Goal: Information Seeking & Learning: Learn about a topic

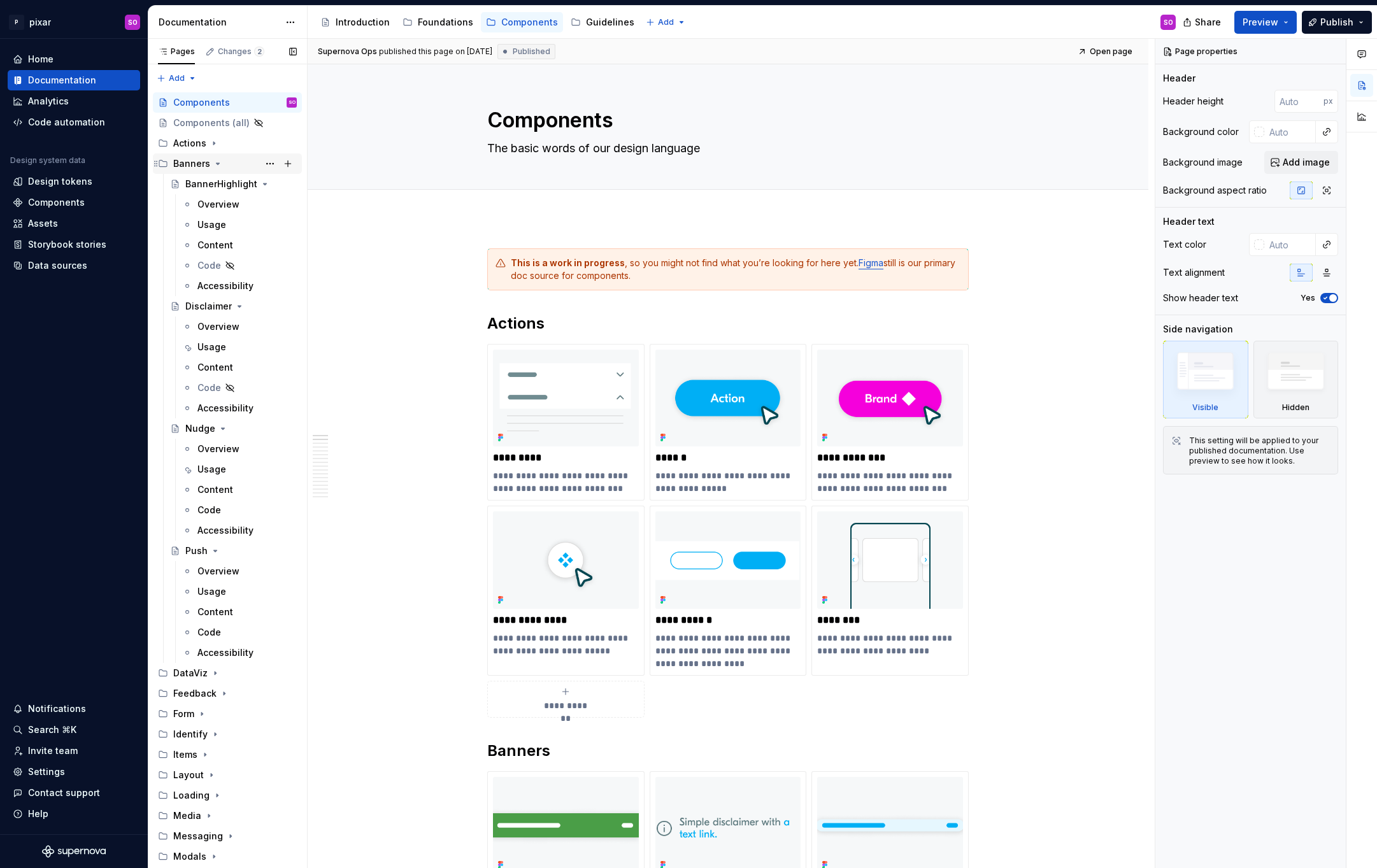
click at [217, 162] on icon "Page tree" at bounding box center [218, 163] width 10 height 10
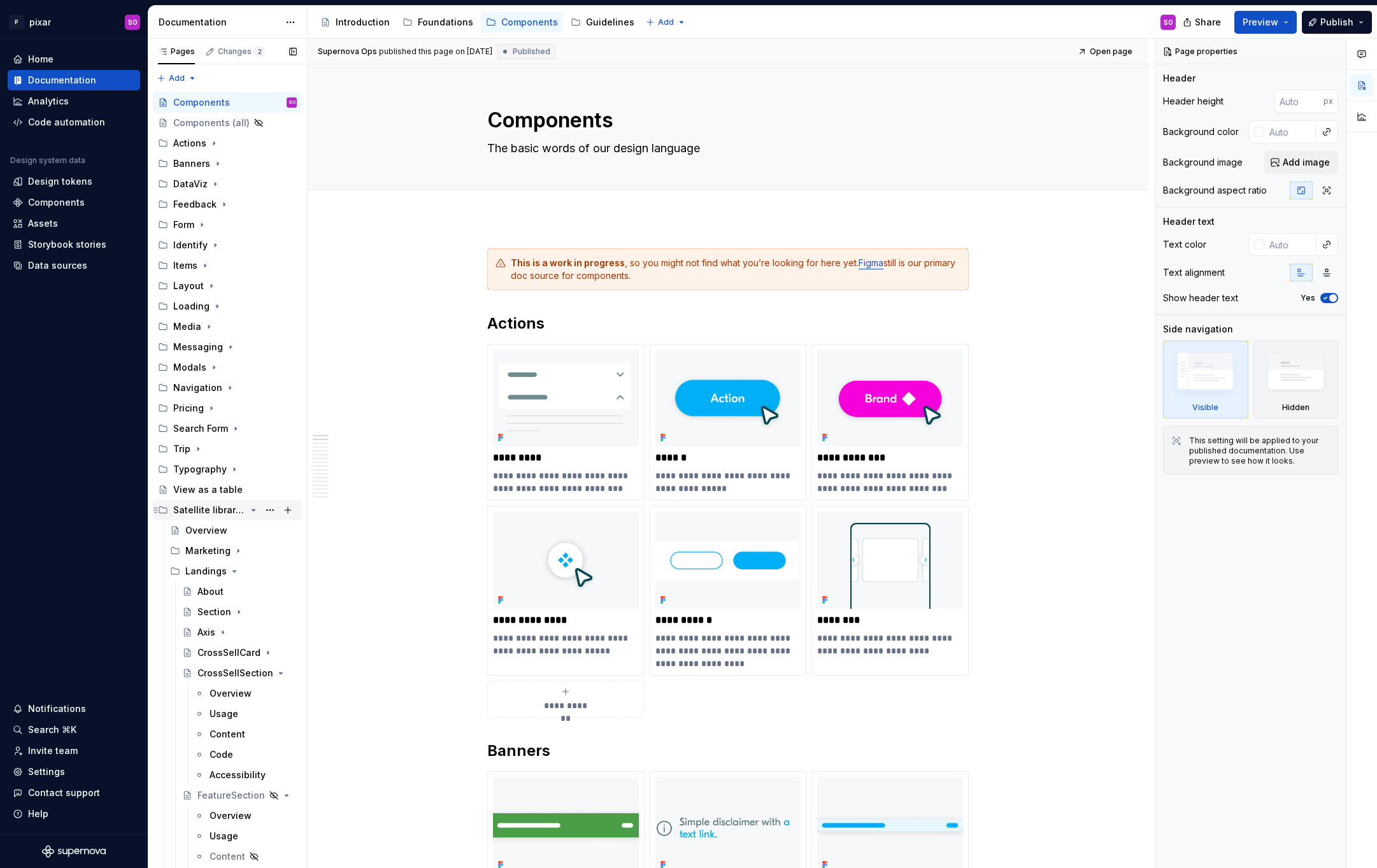
click at [252, 510] on icon "Page tree" at bounding box center [254, 510] width 4 height 1
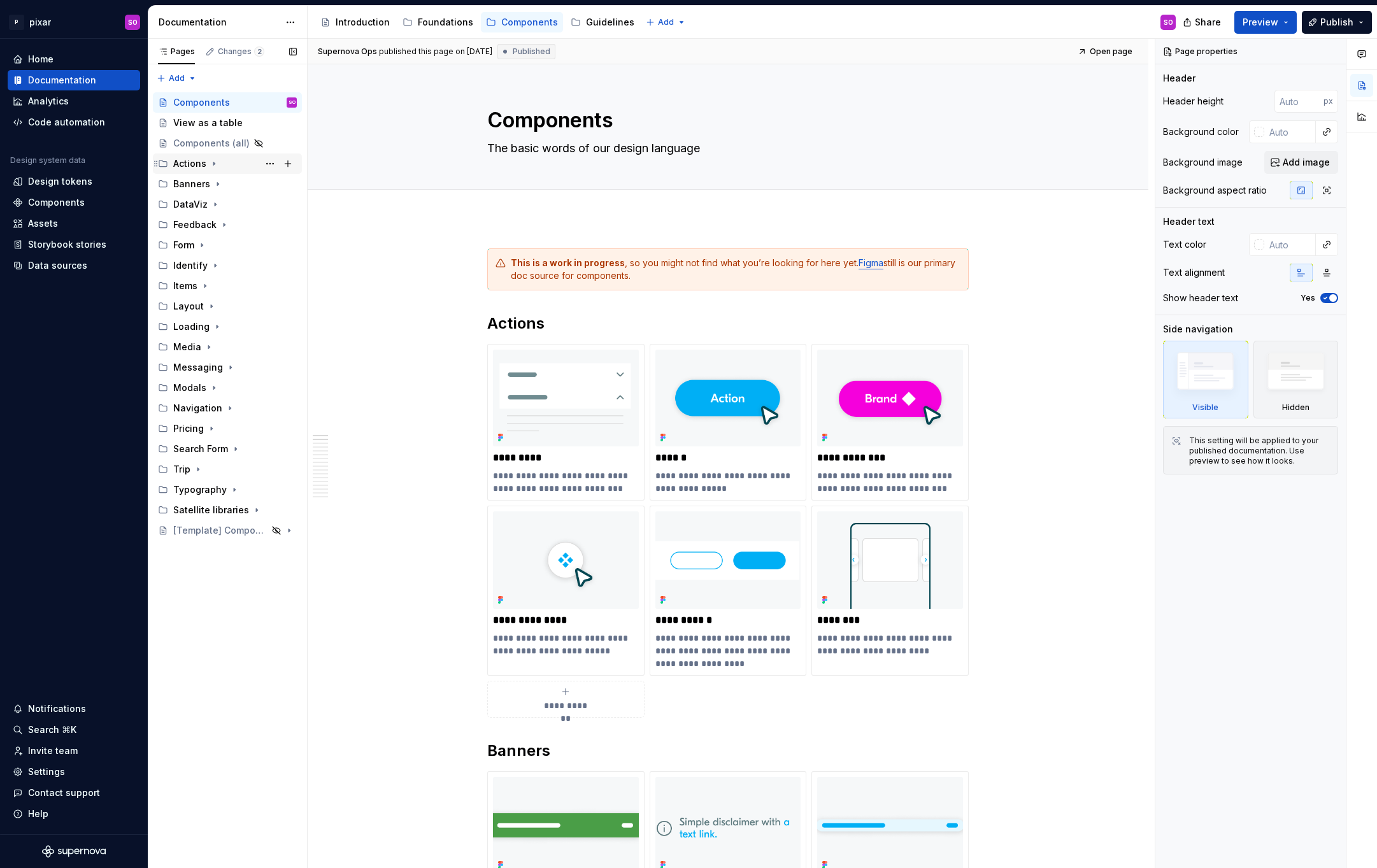
click at [204, 161] on div "Actions" at bounding box center [190, 163] width 34 height 13
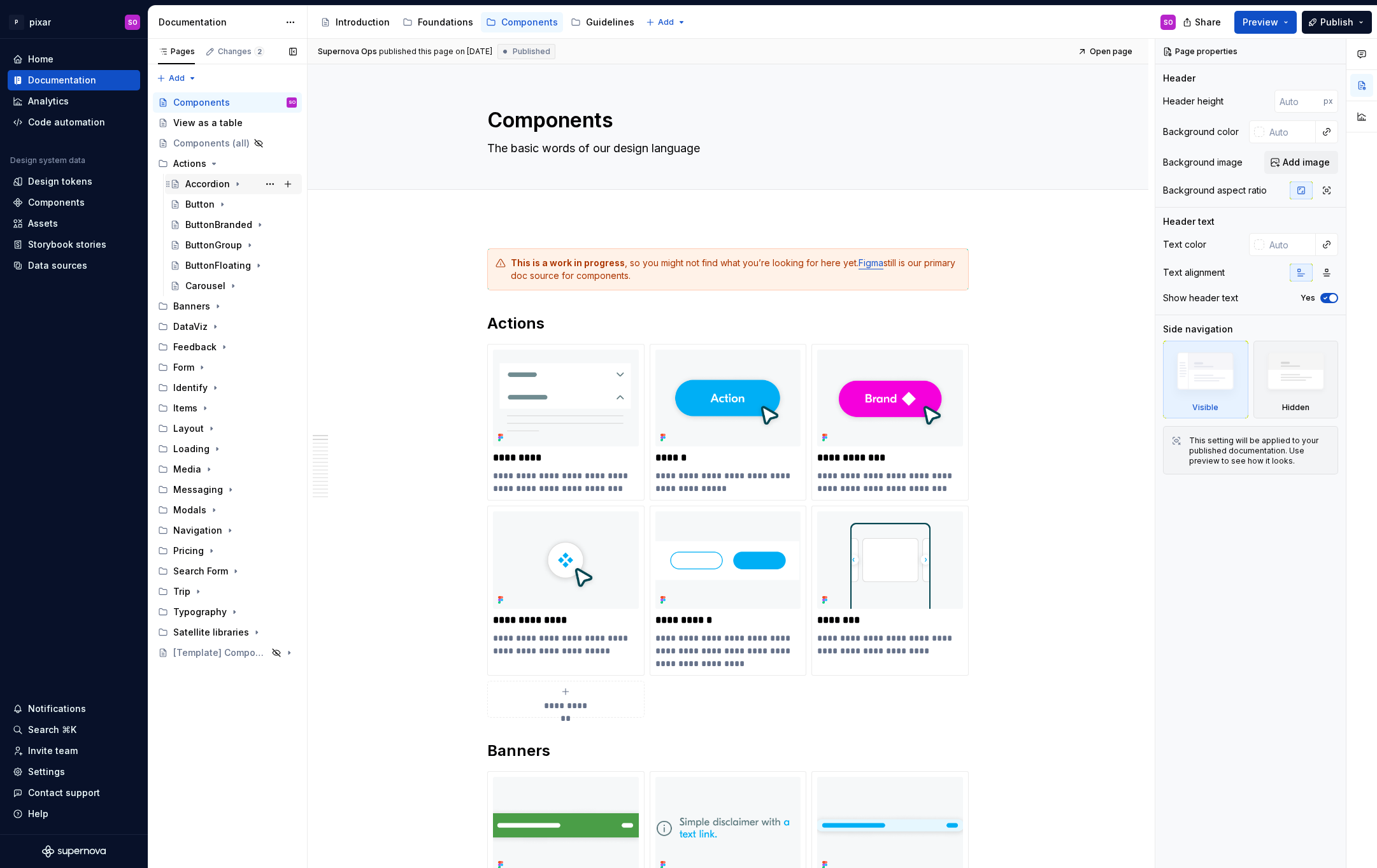
click at [203, 187] on div "Accordion" at bounding box center [207, 184] width 44 height 13
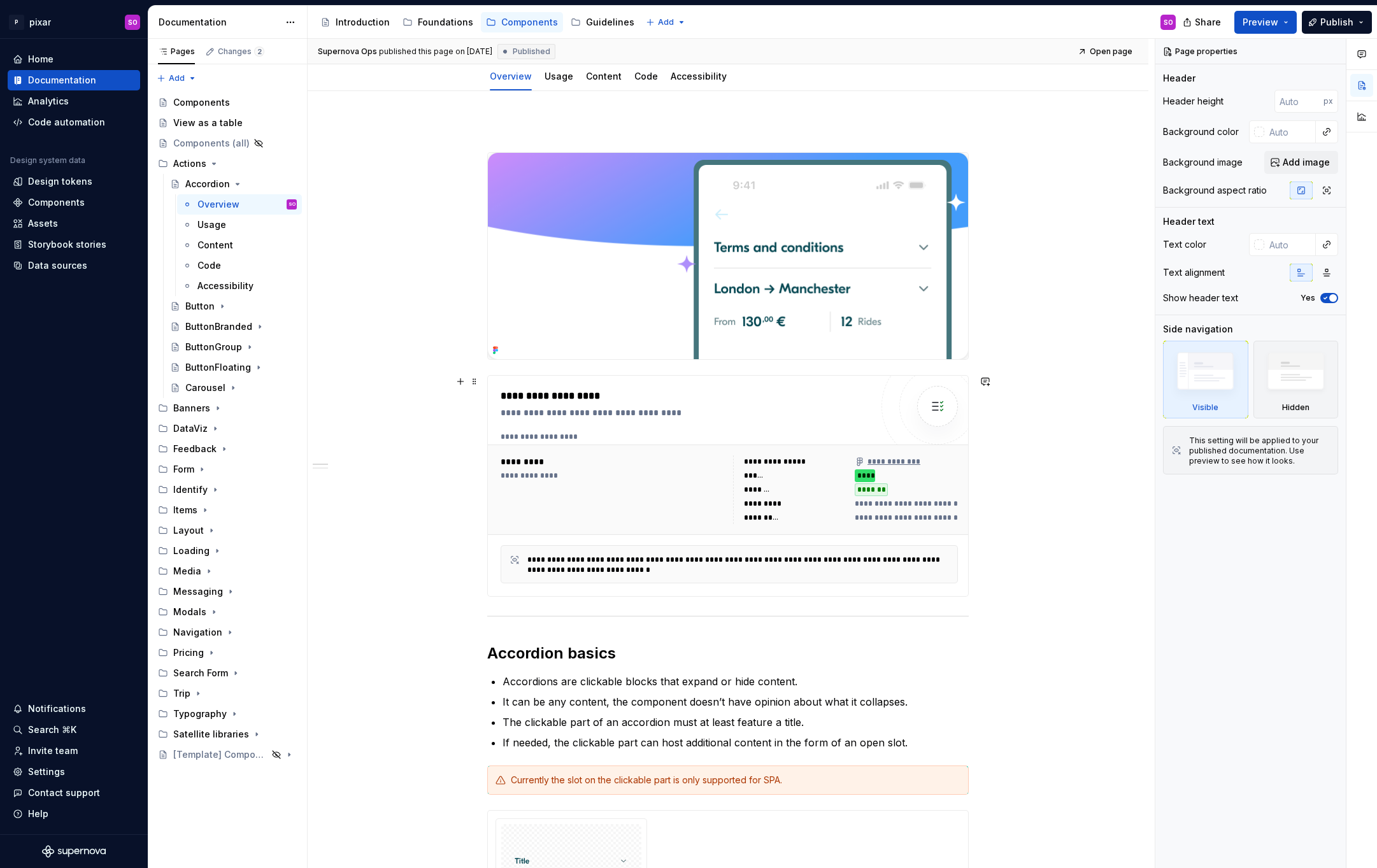
scroll to position [131, 0]
click at [480, 380] on span at bounding box center [474, 381] width 10 height 18
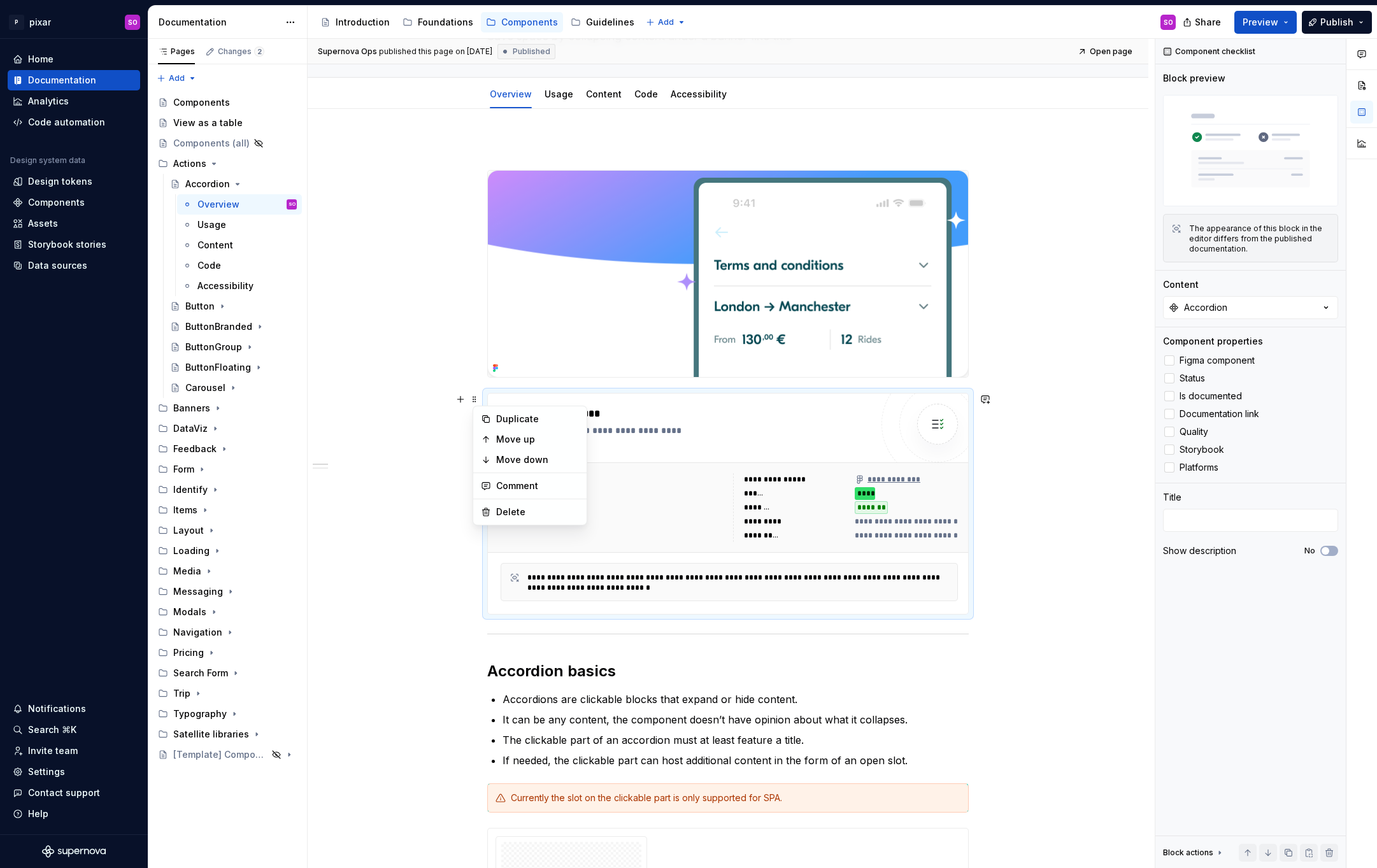
scroll to position [0, 0]
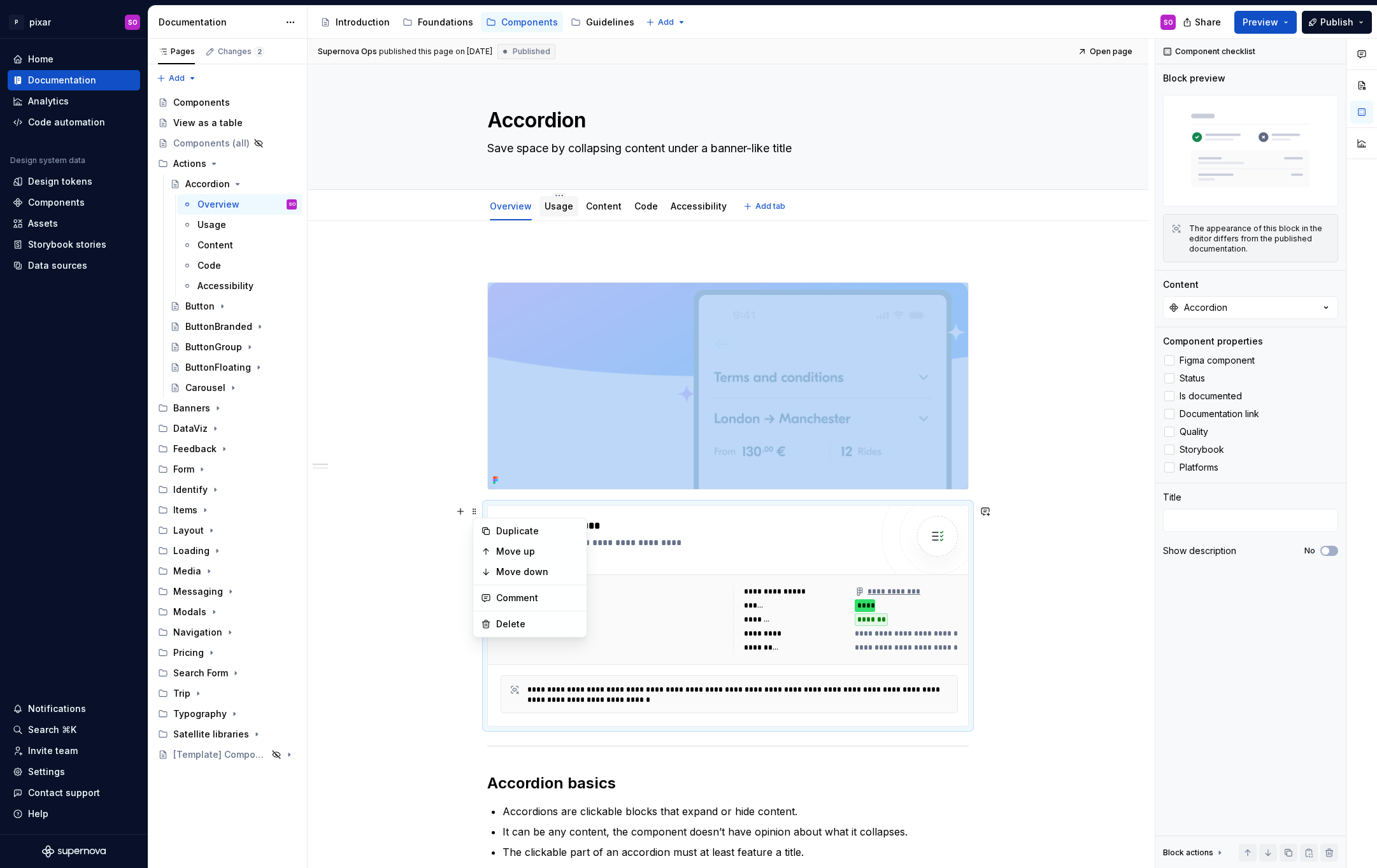
click at [563, 207] on link "Usage" at bounding box center [559, 206] width 29 height 11
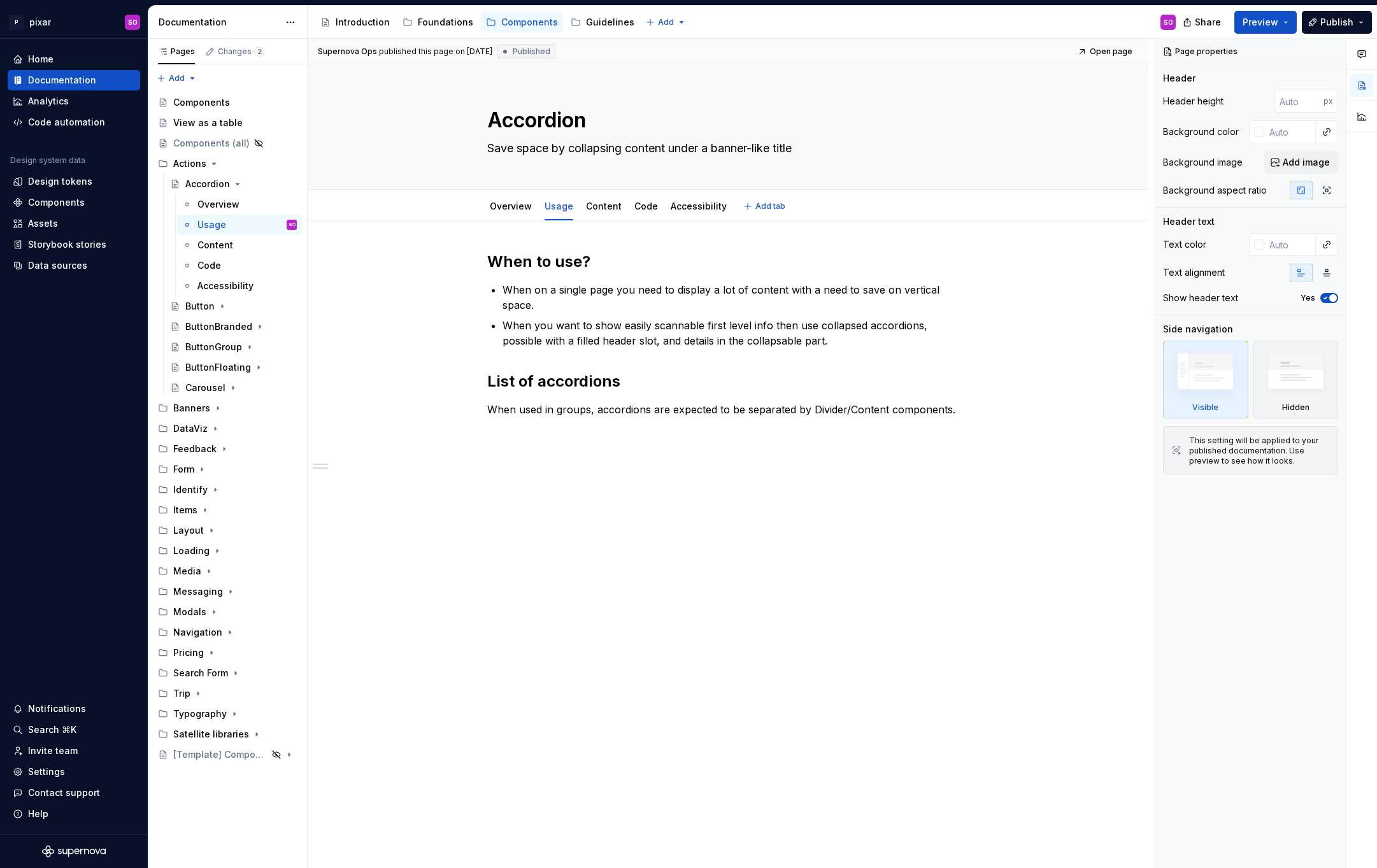
type textarea "*"
click at [811, 407] on p "When used in groups, accordions are expected to be separated by Divider/Content…" at bounding box center [728, 409] width 482 height 15
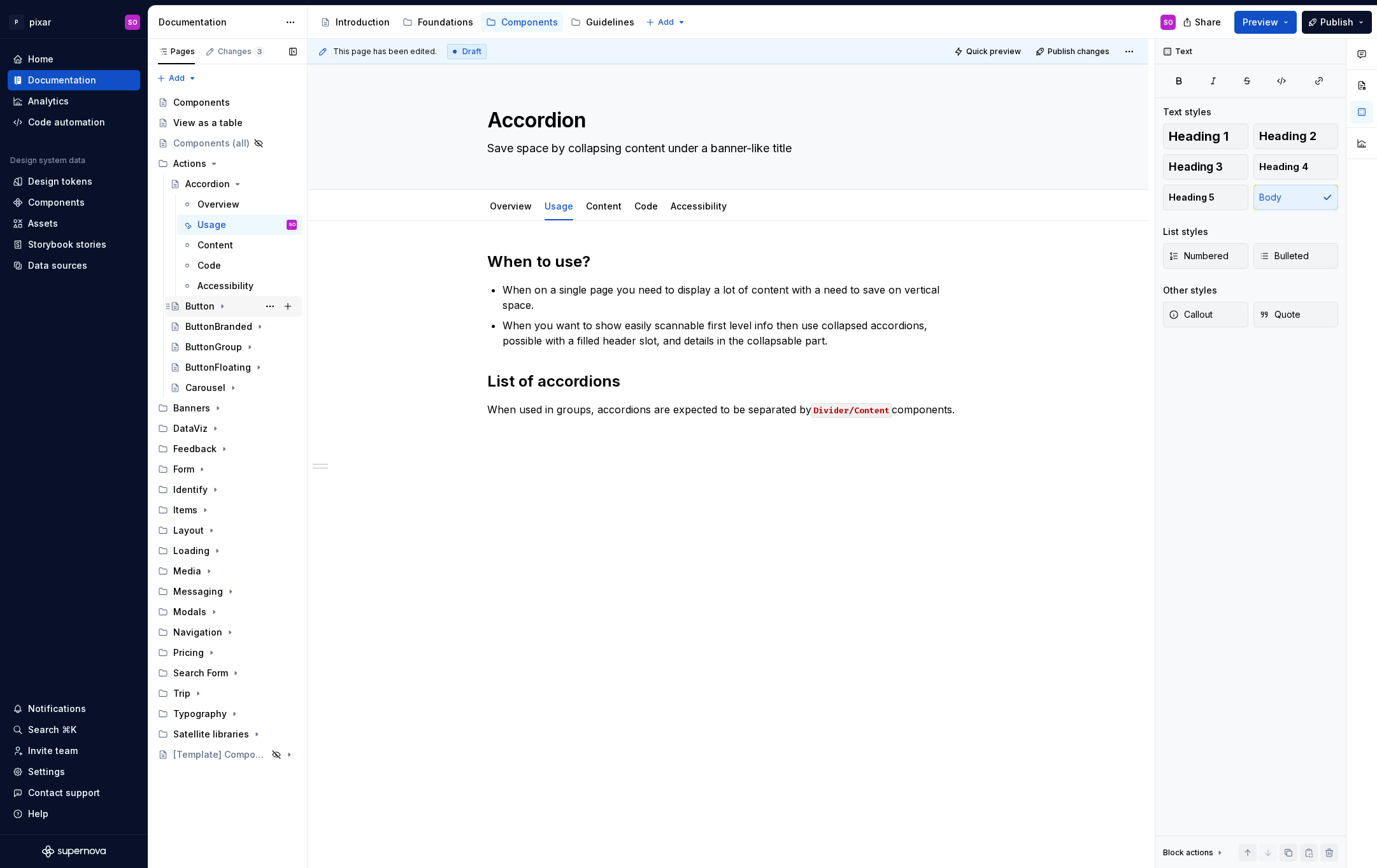
click at [207, 308] on div "Button" at bounding box center [200, 307] width 29 height 13
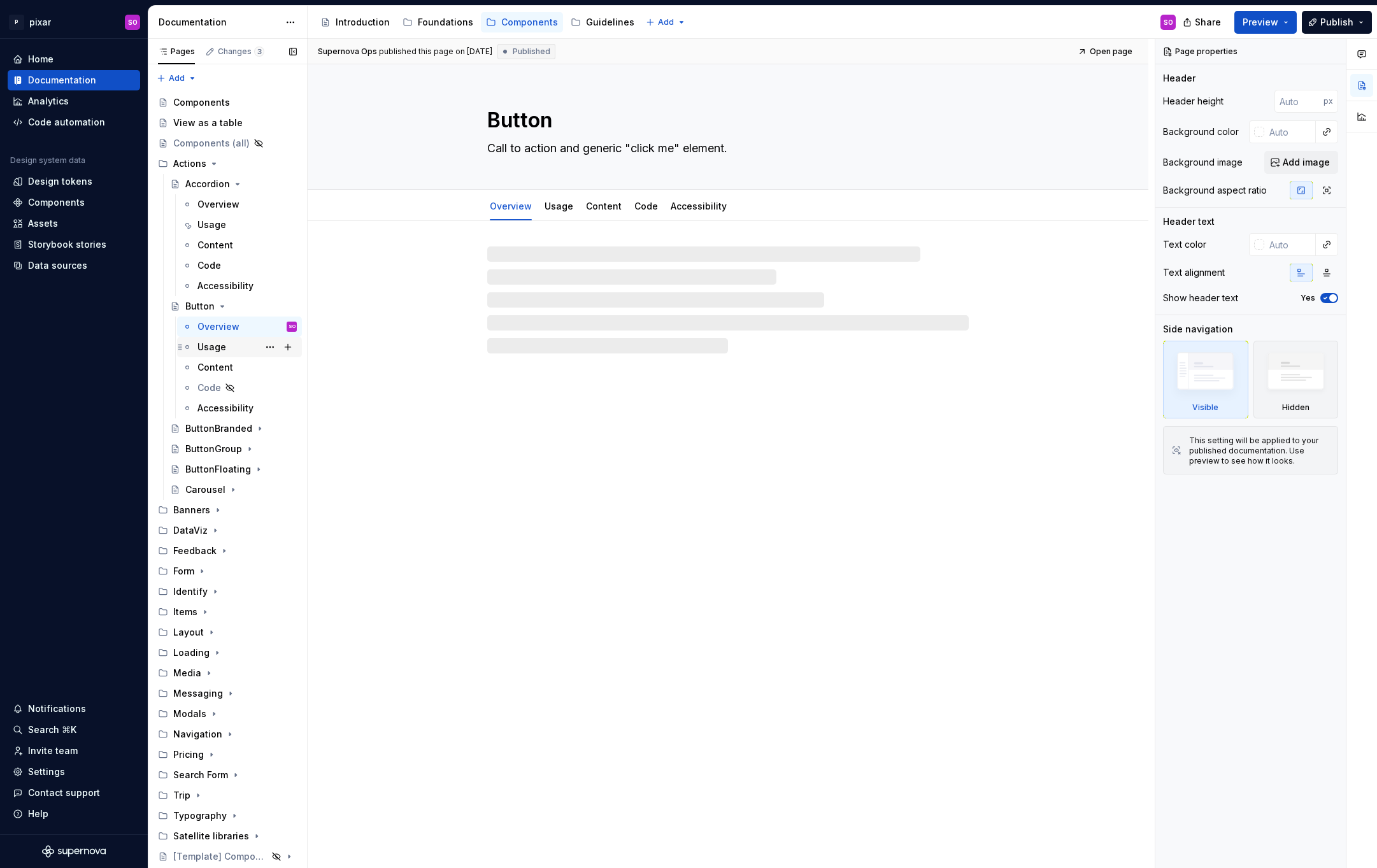
click at [218, 349] on div "Usage" at bounding box center [212, 347] width 29 height 13
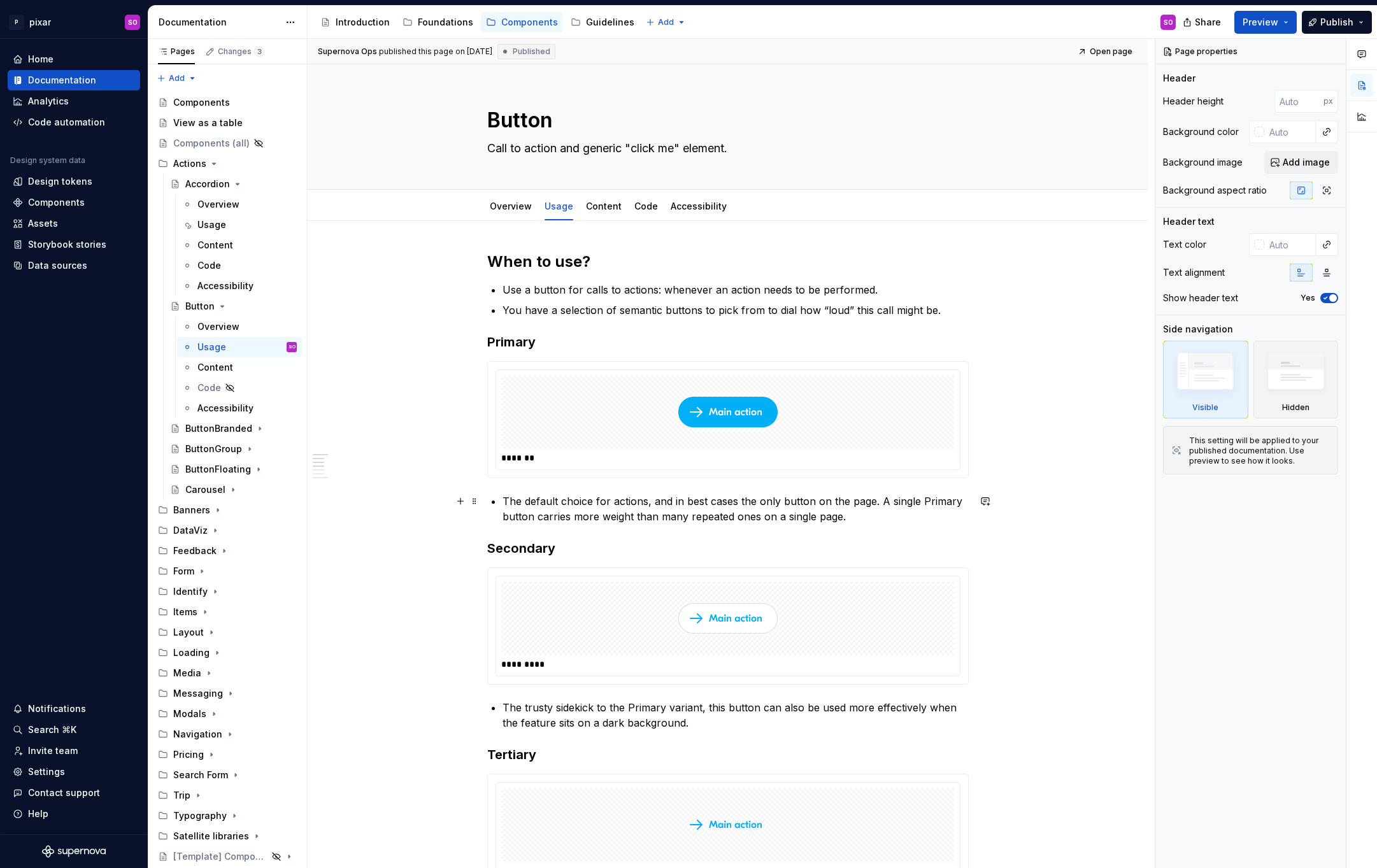
type textarea "*"
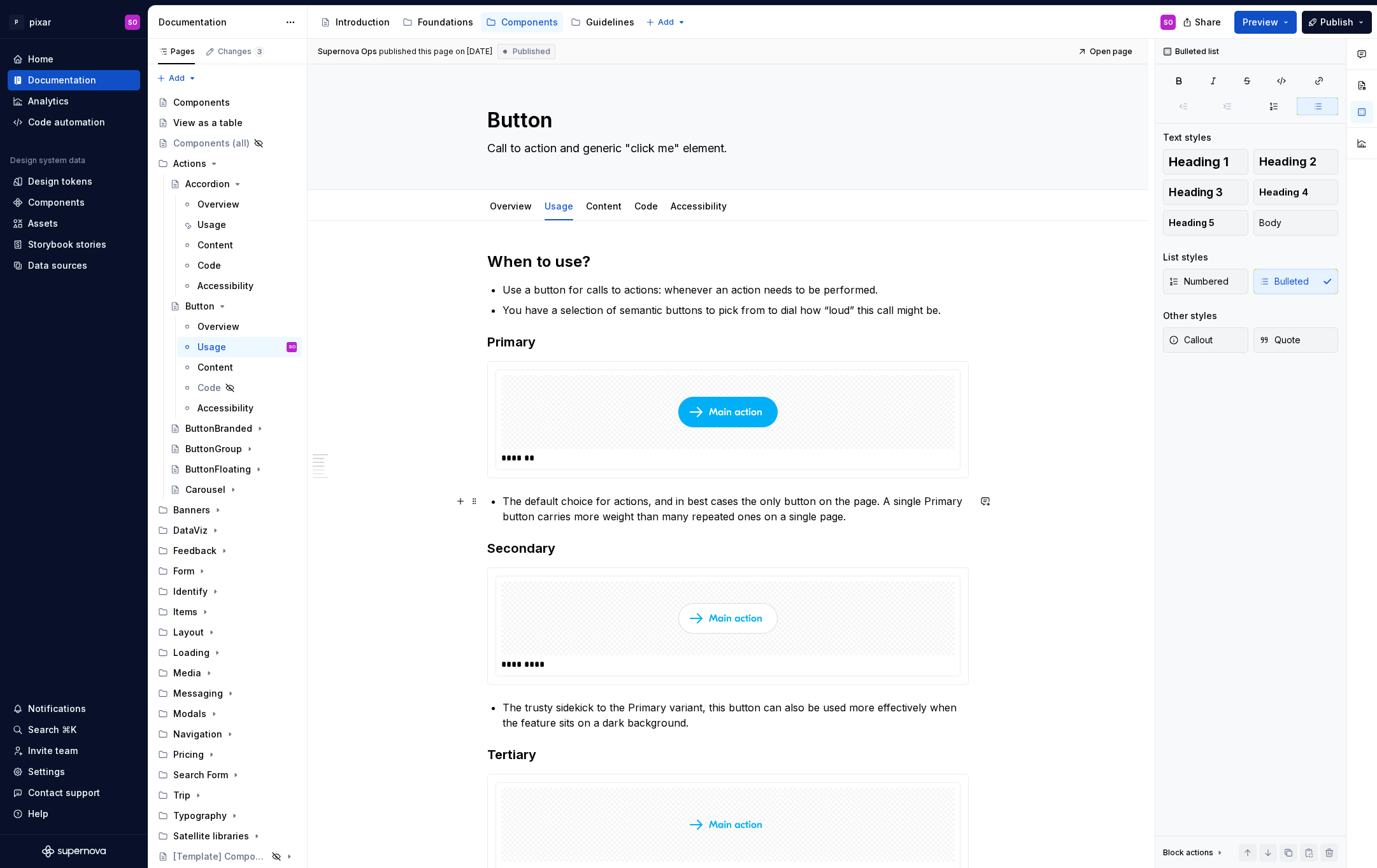
click at [558, 501] on p "The default choice for actions, and in best cases the only button on the page. …" at bounding box center [736, 509] width 466 height 31
click at [923, 502] on p "The default choice for actions, and in best cases the only button on the page. …" at bounding box center [736, 509] width 466 height 31
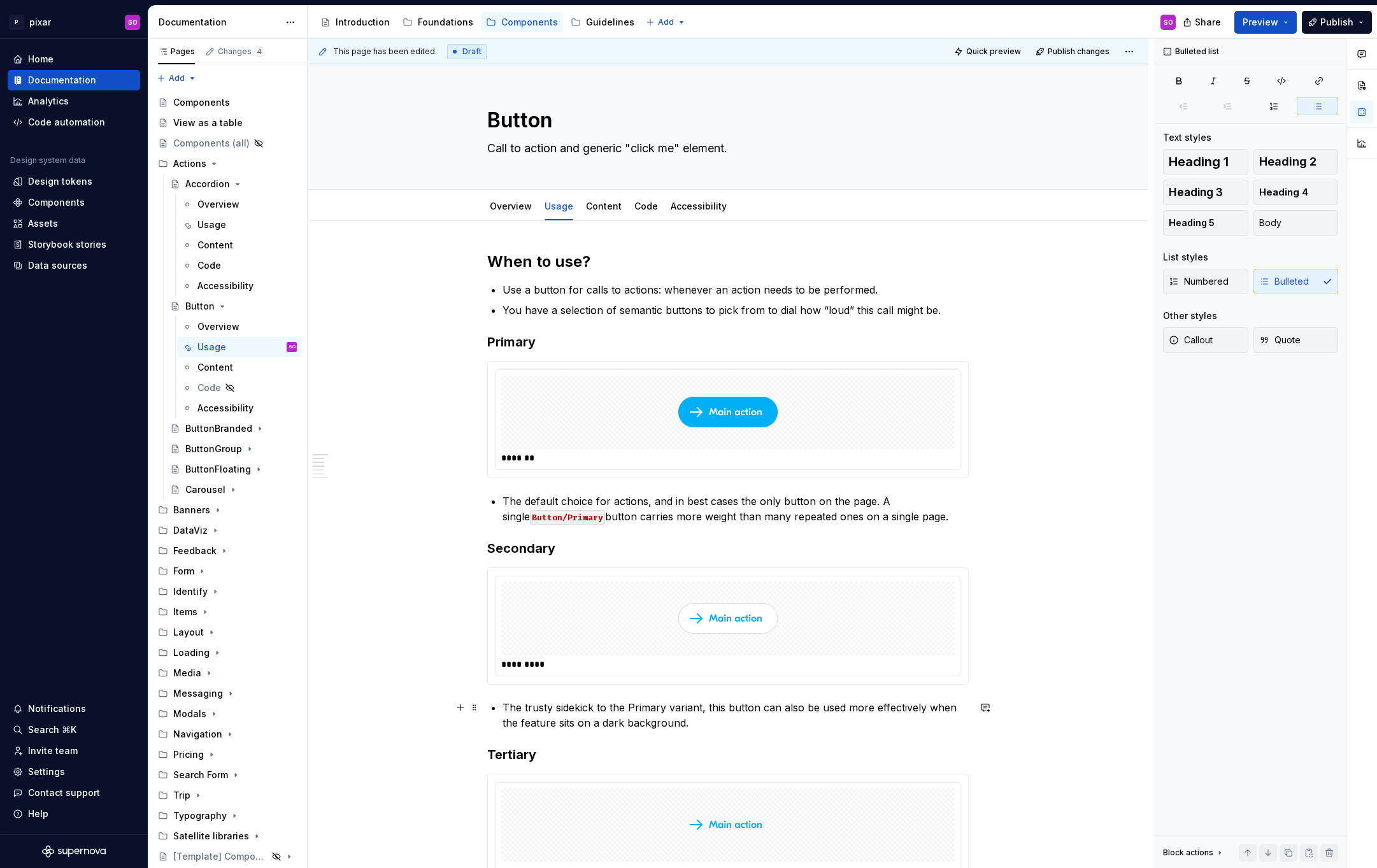
click at [728, 707] on p "The trusty sidekick to the Primary variant, this button can also be used more e…" at bounding box center [736, 716] width 466 height 31
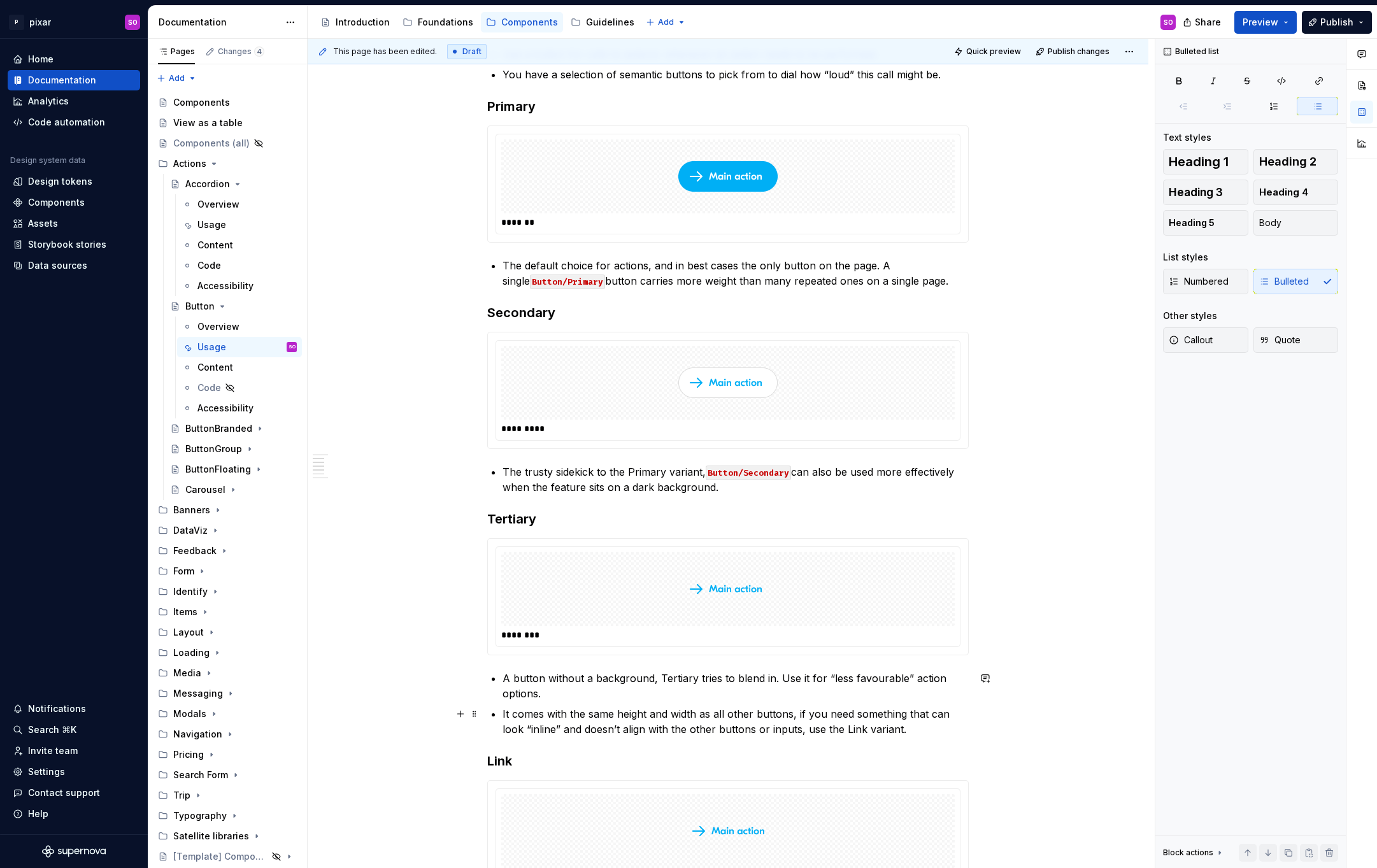
scroll to position [245, 0]
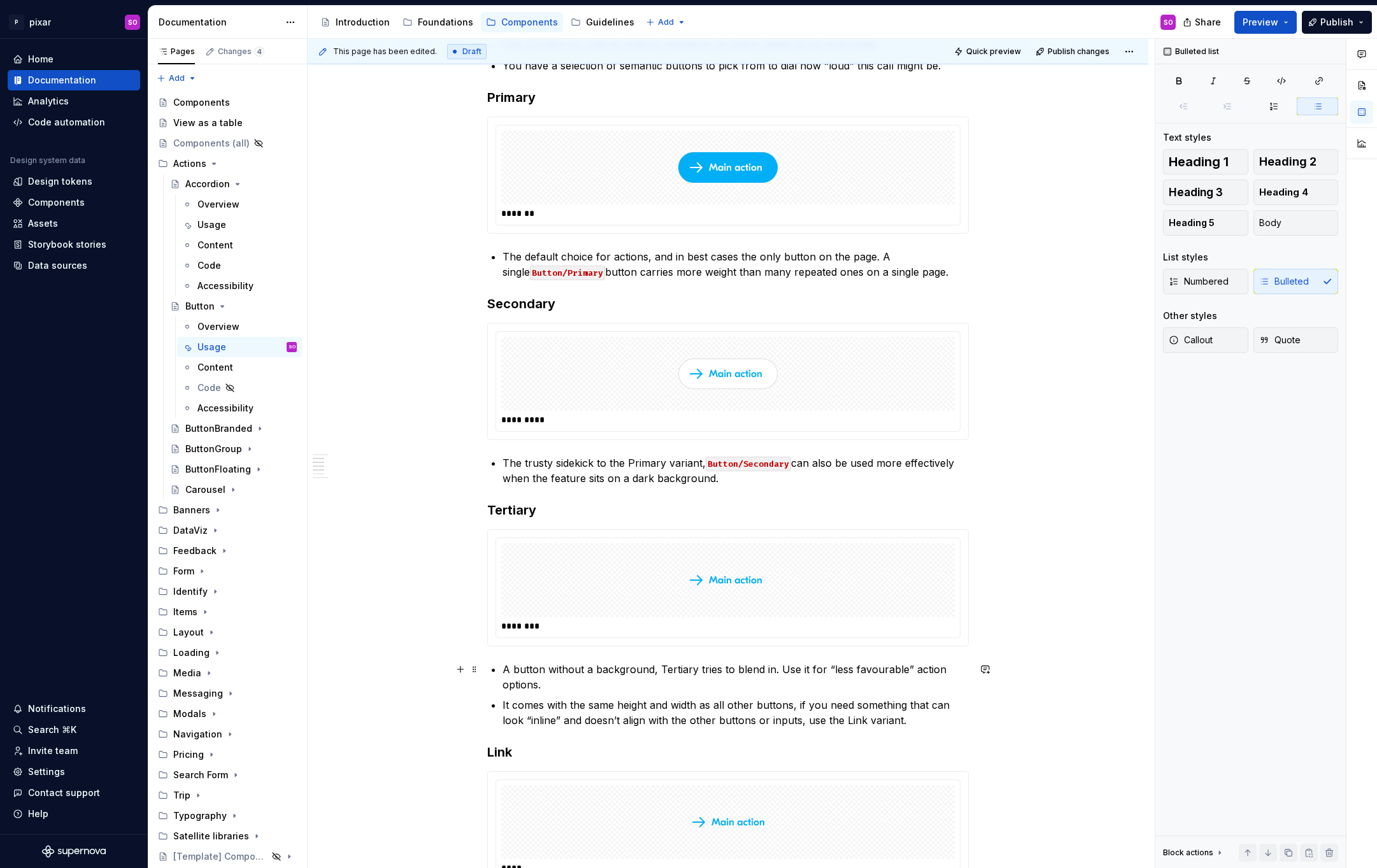
click at [657, 668] on p "A button without a background, Tertiary tries to blend in. Use it for “less fav…" at bounding box center [736, 678] width 466 height 31
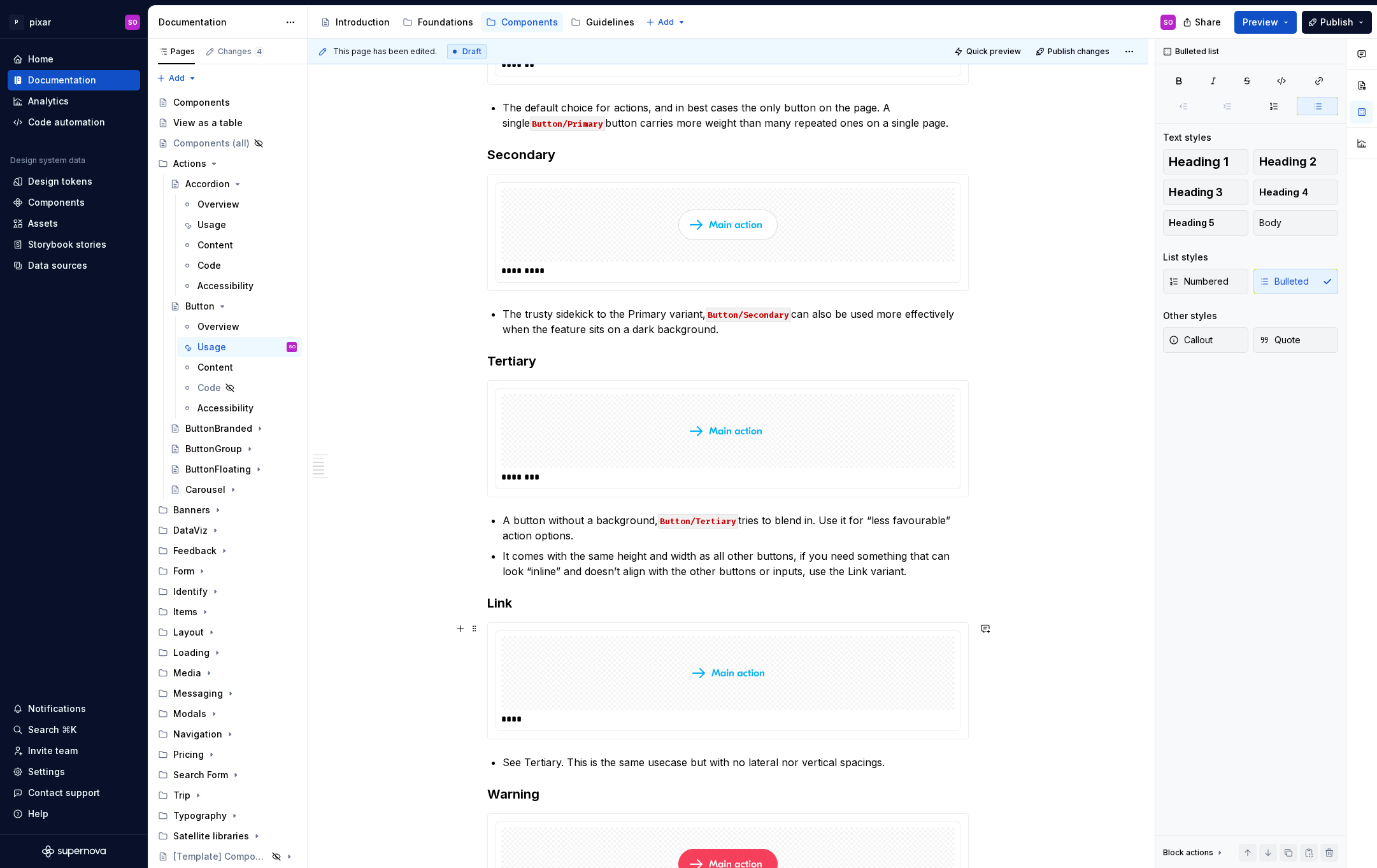
scroll to position [395, 0]
click at [526, 764] on p "See Tertiary. This is the same usecase but with no lateral nor vertical spacing…" at bounding box center [736, 761] width 466 height 15
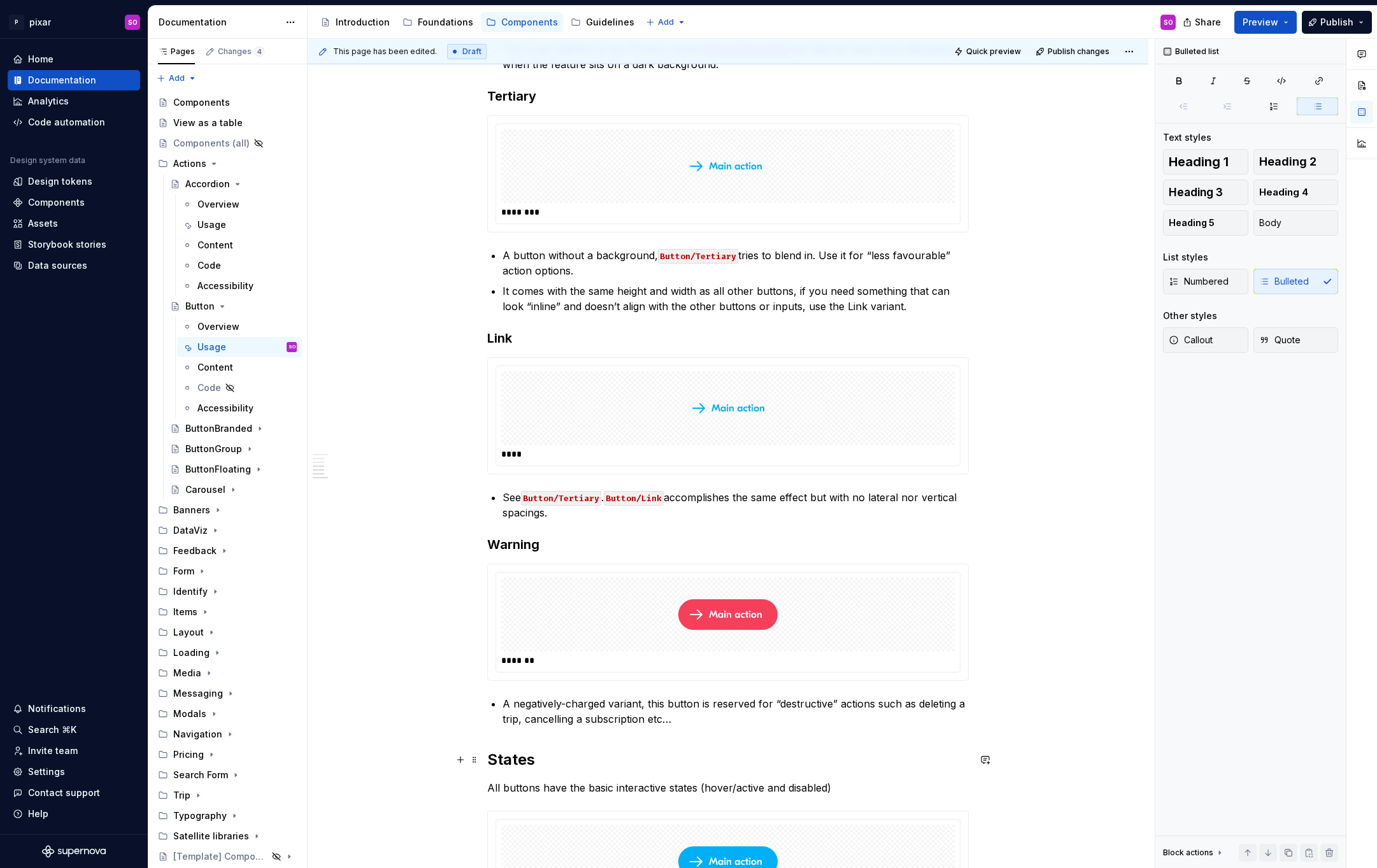
scroll to position [665, 0]
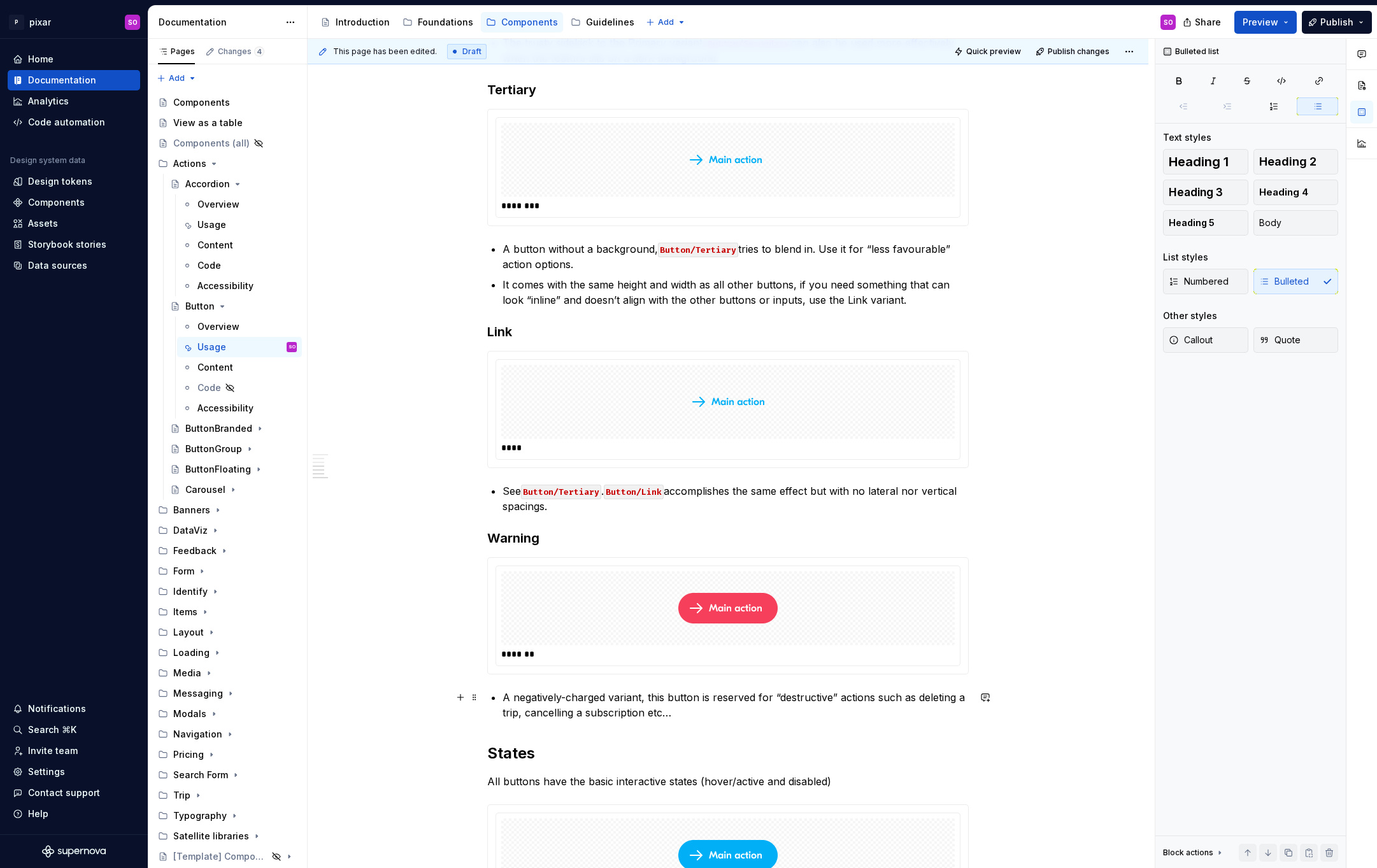
click at [577, 702] on p "A negatively-charged variant, this button is reserved for “destructive” actions…" at bounding box center [736, 705] width 466 height 31
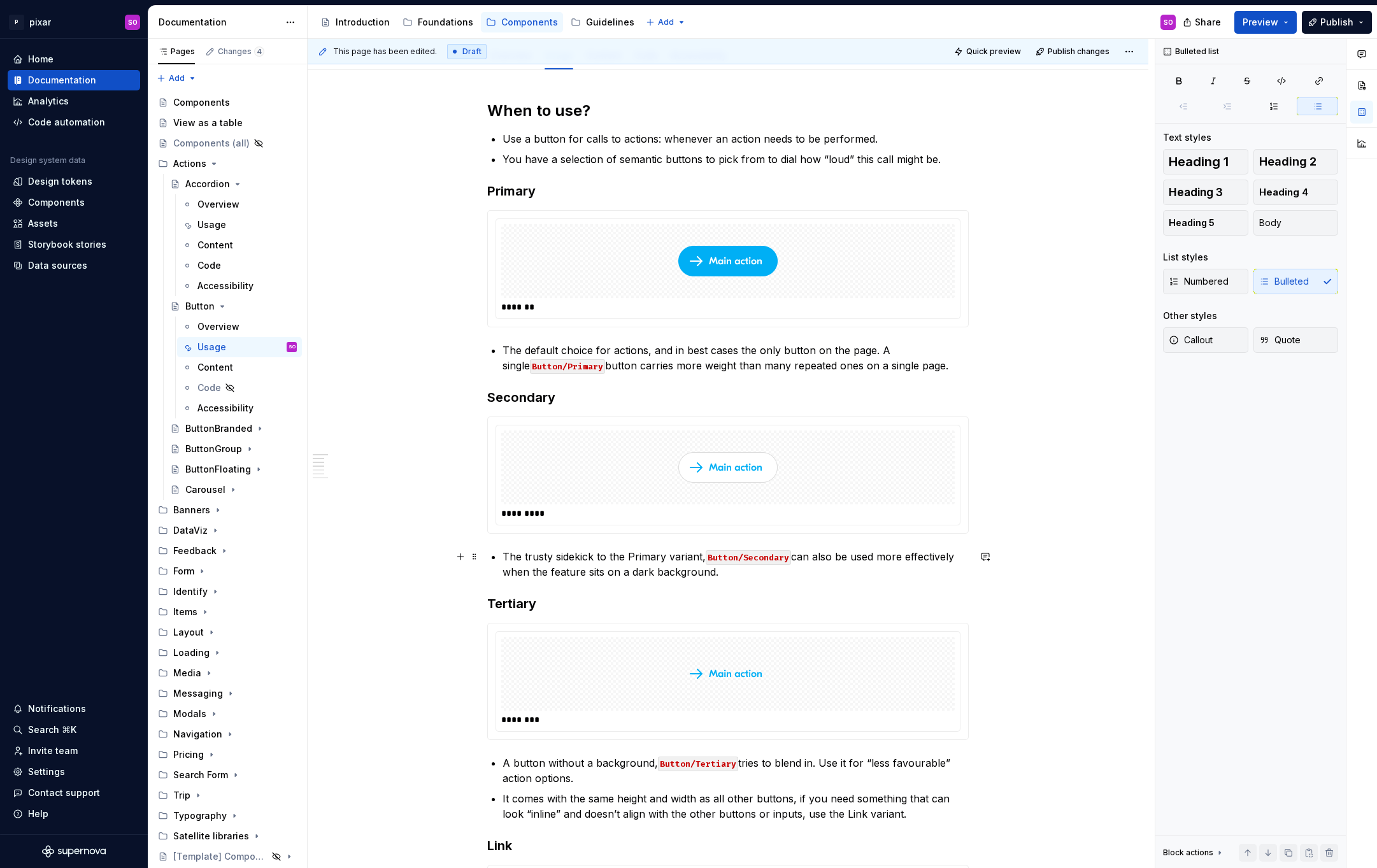
scroll to position [0, 0]
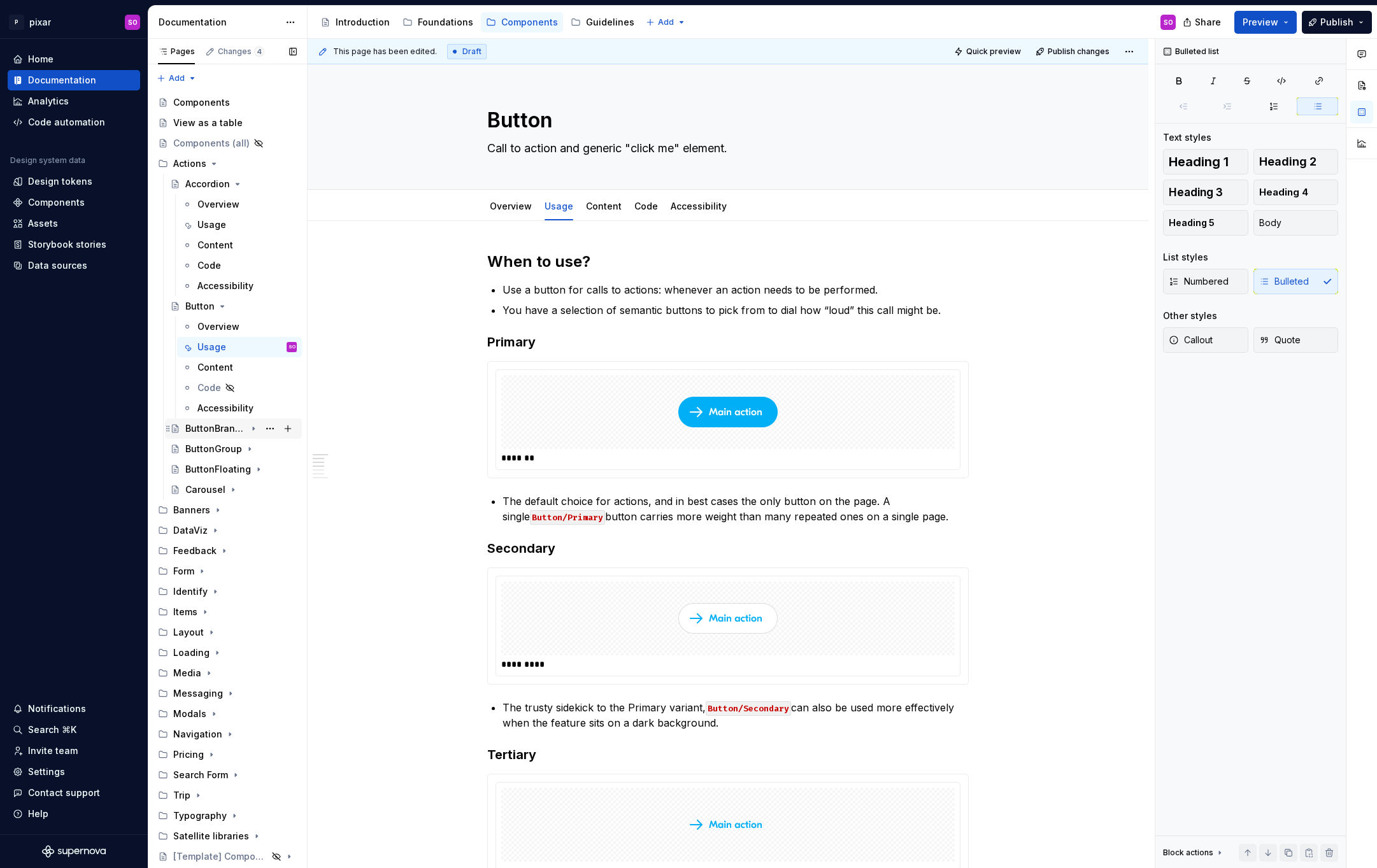
click at [216, 431] on div "ButtonBranded" at bounding box center [215, 429] width 61 height 13
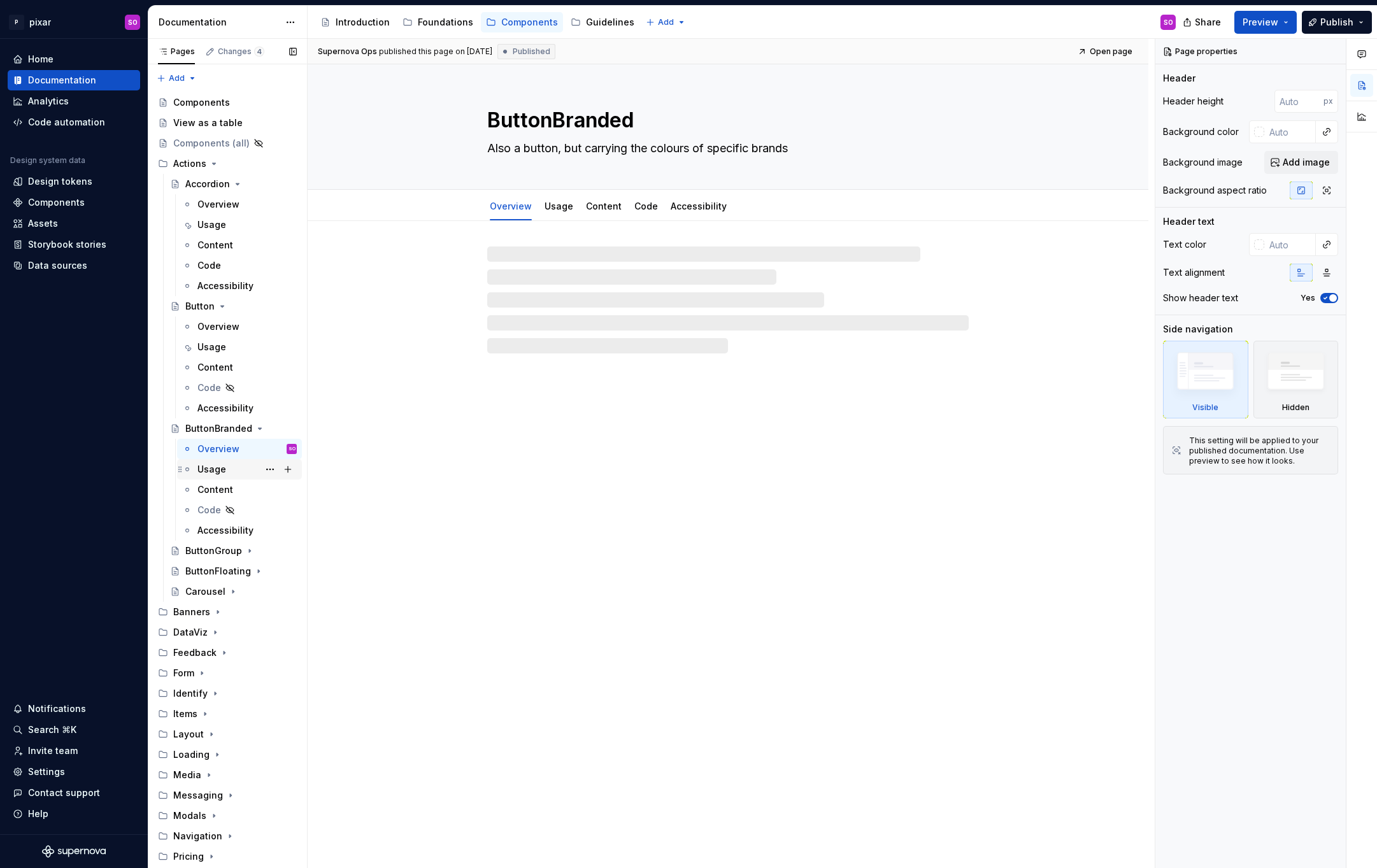
click at [223, 471] on div "Usage" at bounding box center [212, 469] width 29 height 13
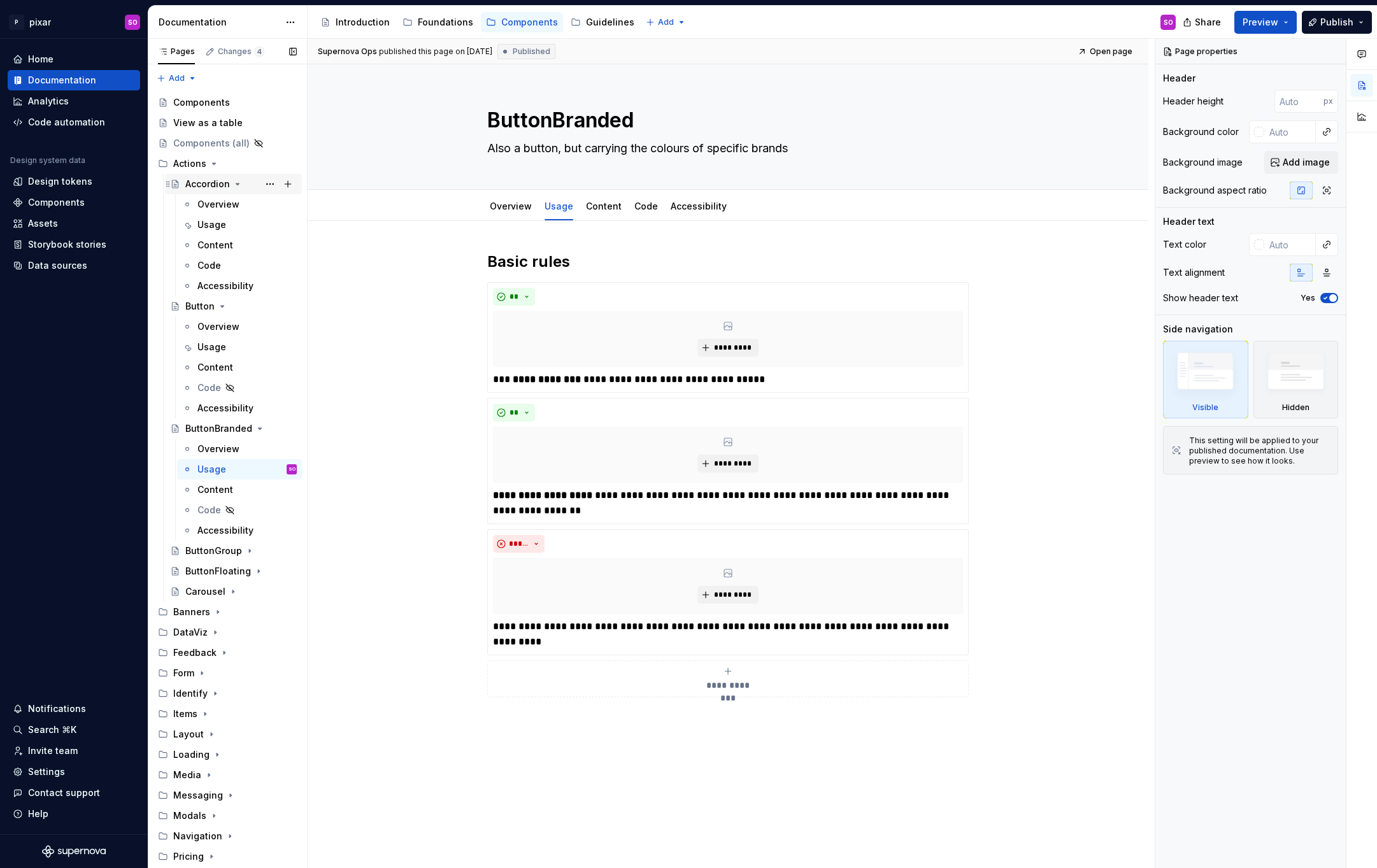
click at [238, 183] on icon "Page tree" at bounding box center [239, 183] width 4 height 1
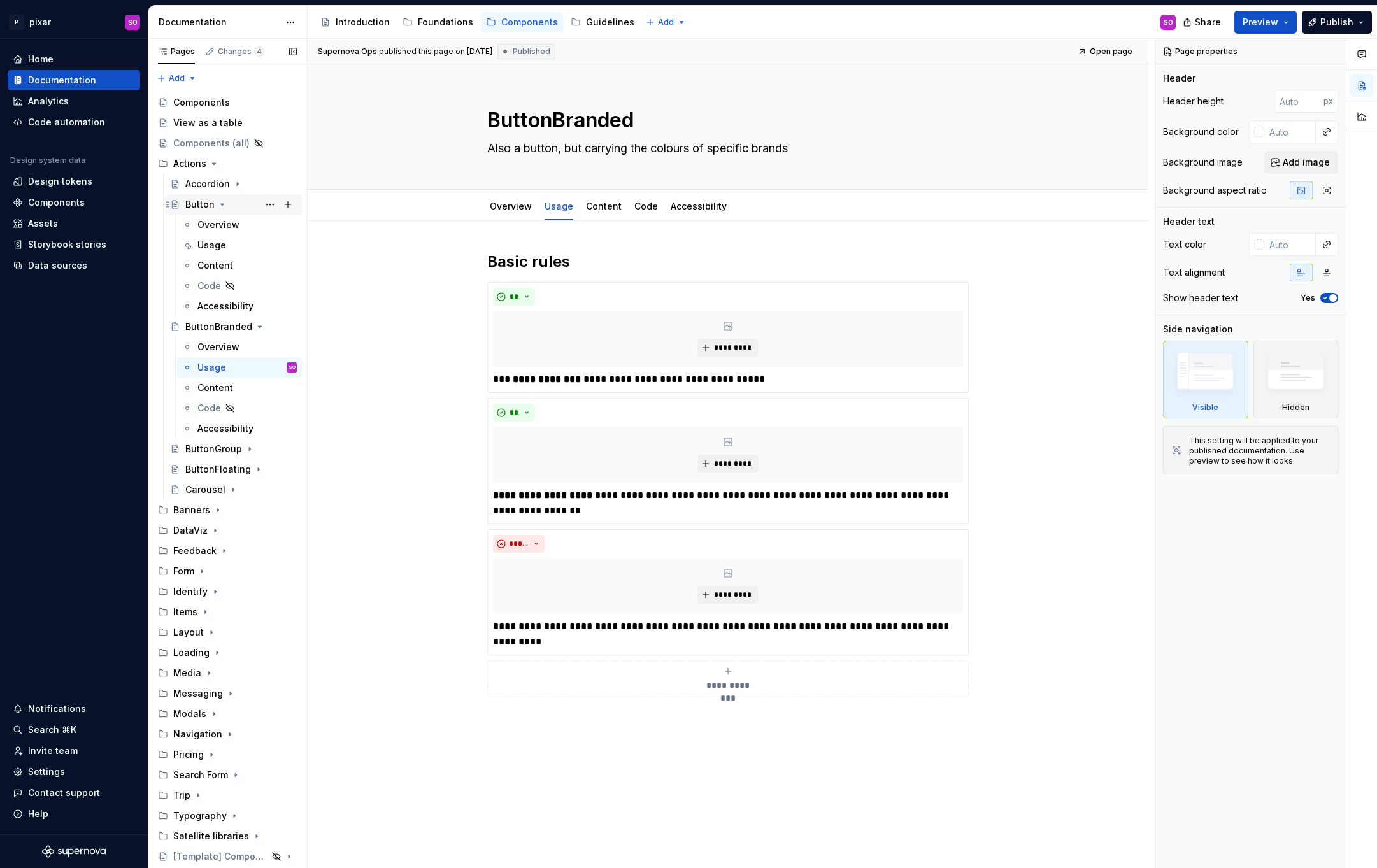
click at [223, 203] on icon "Page tree" at bounding box center [221, 204] width 10 height 10
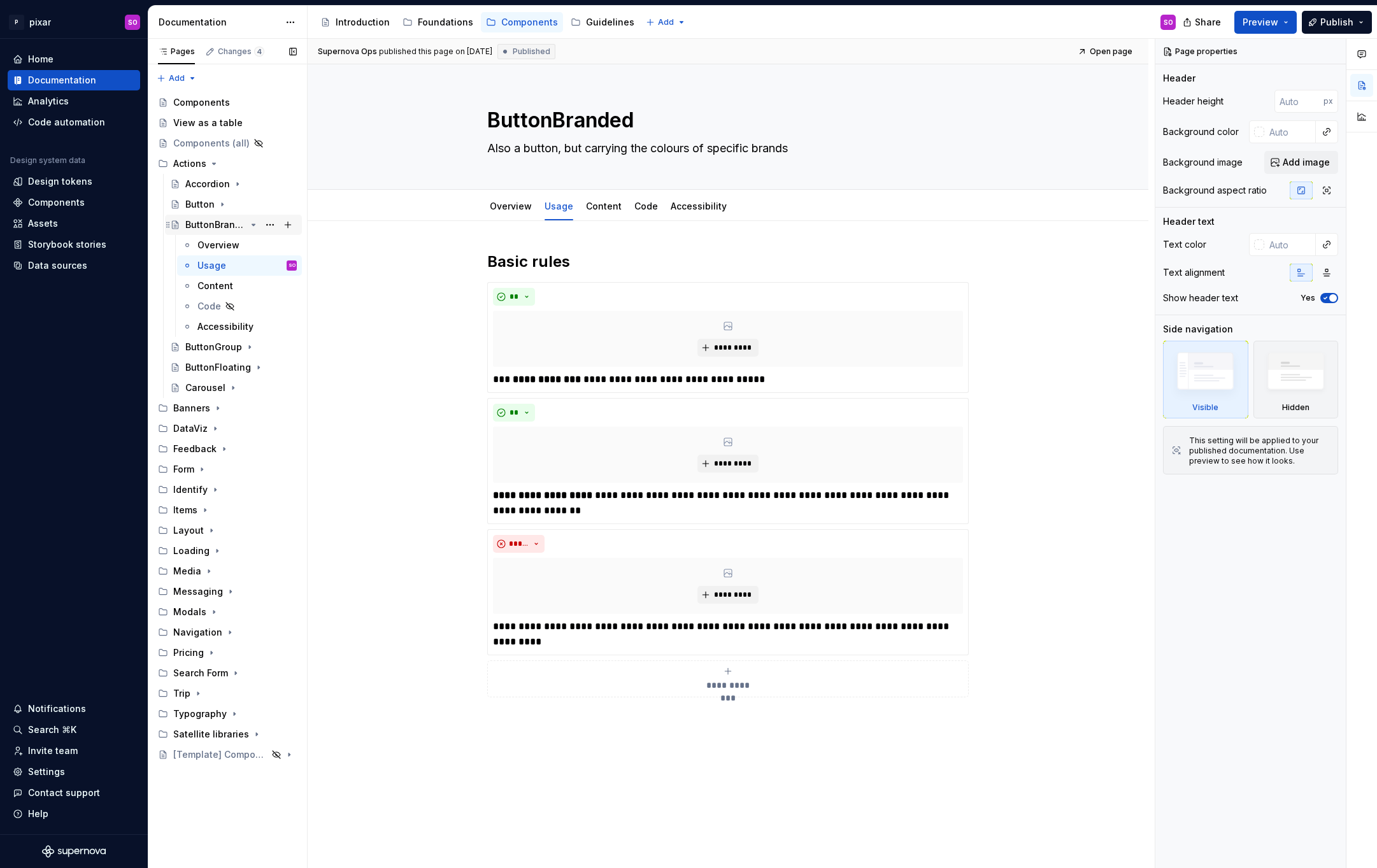
click at [249, 220] on icon "Page tree" at bounding box center [253, 224] width 10 height 10
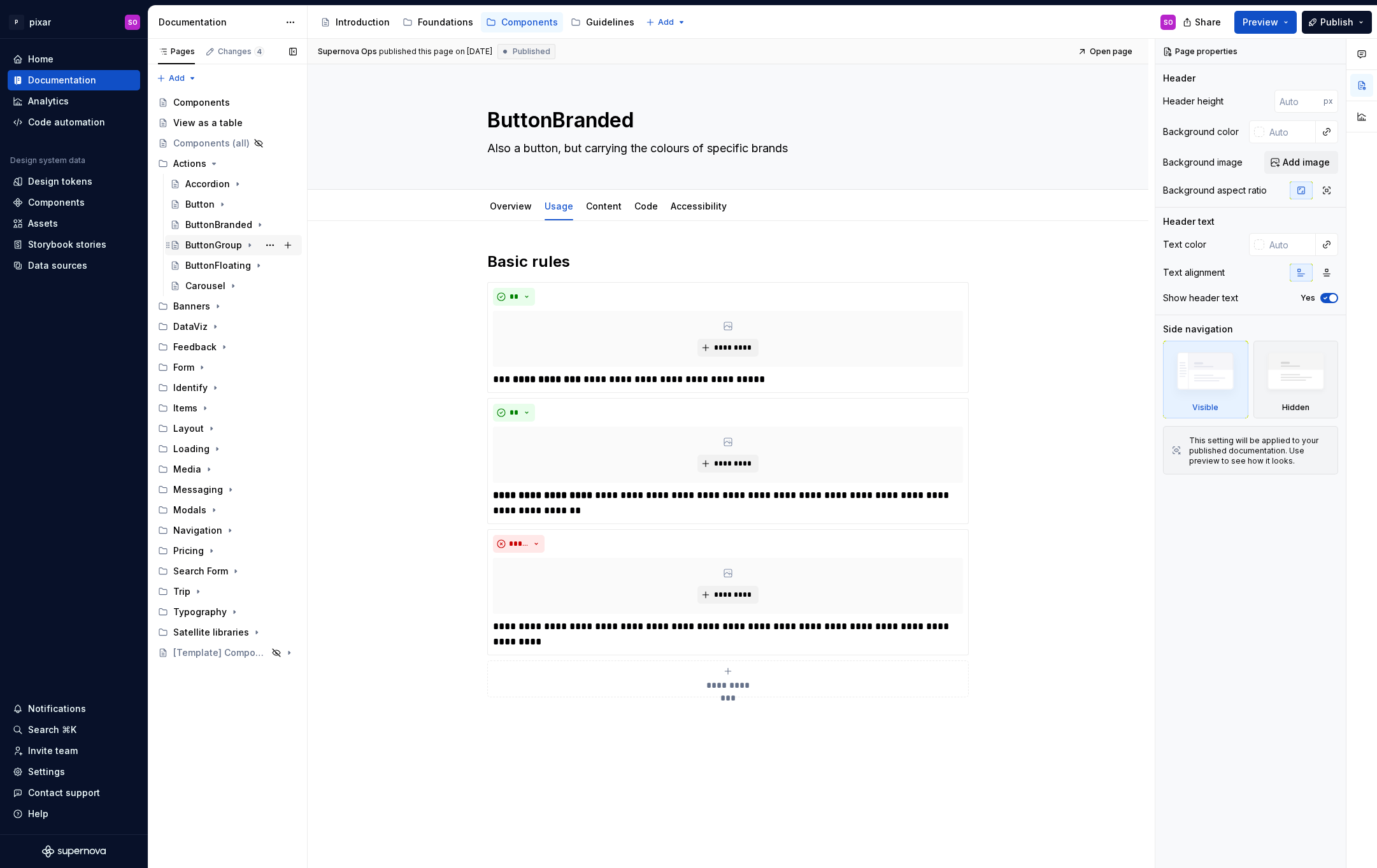
click at [232, 248] on div "ButtonGroup" at bounding box center [213, 245] width 56 height 13
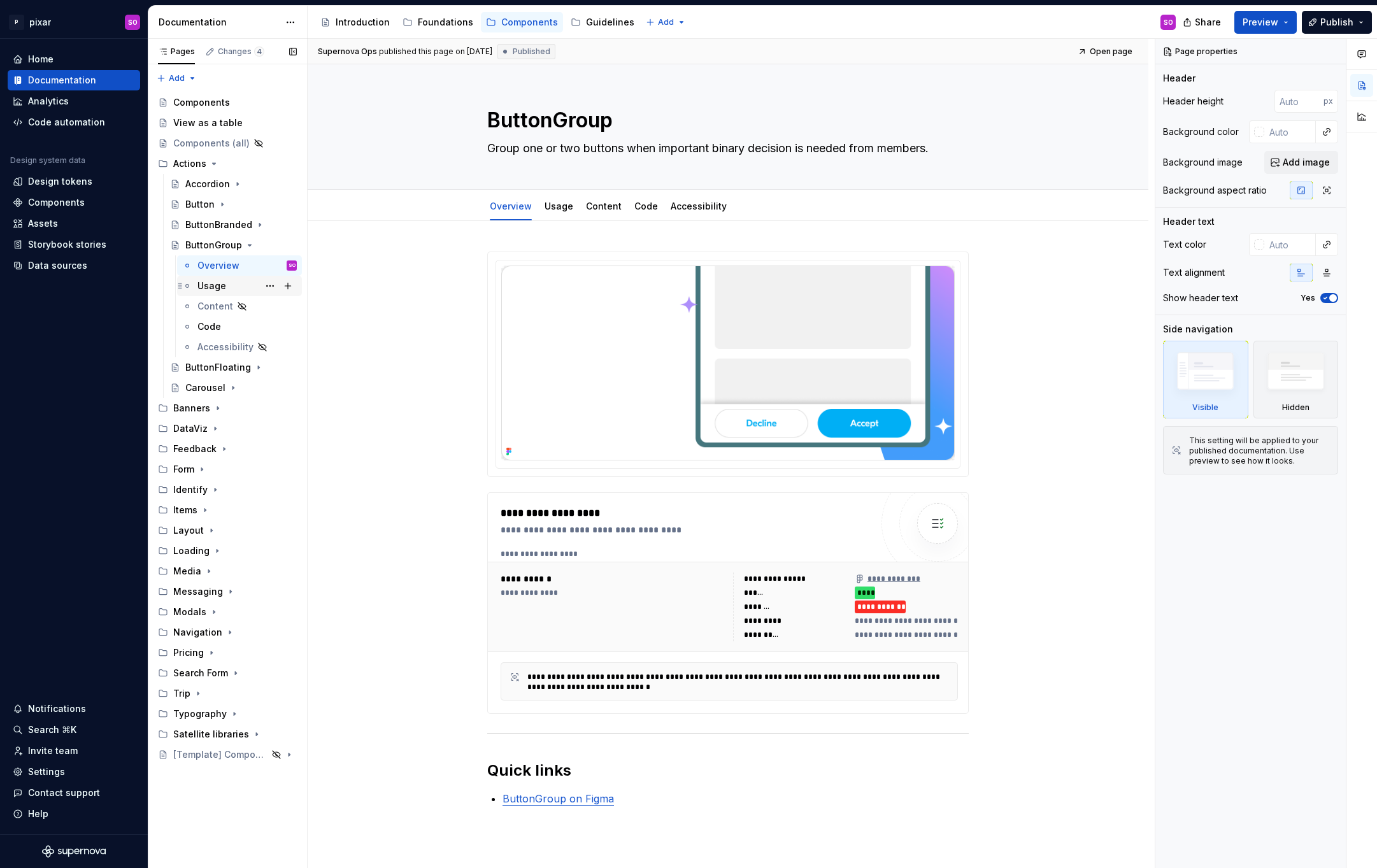
click at [232, 288] on div "Usage" at bounding box center [248, 286] width 100 height 18
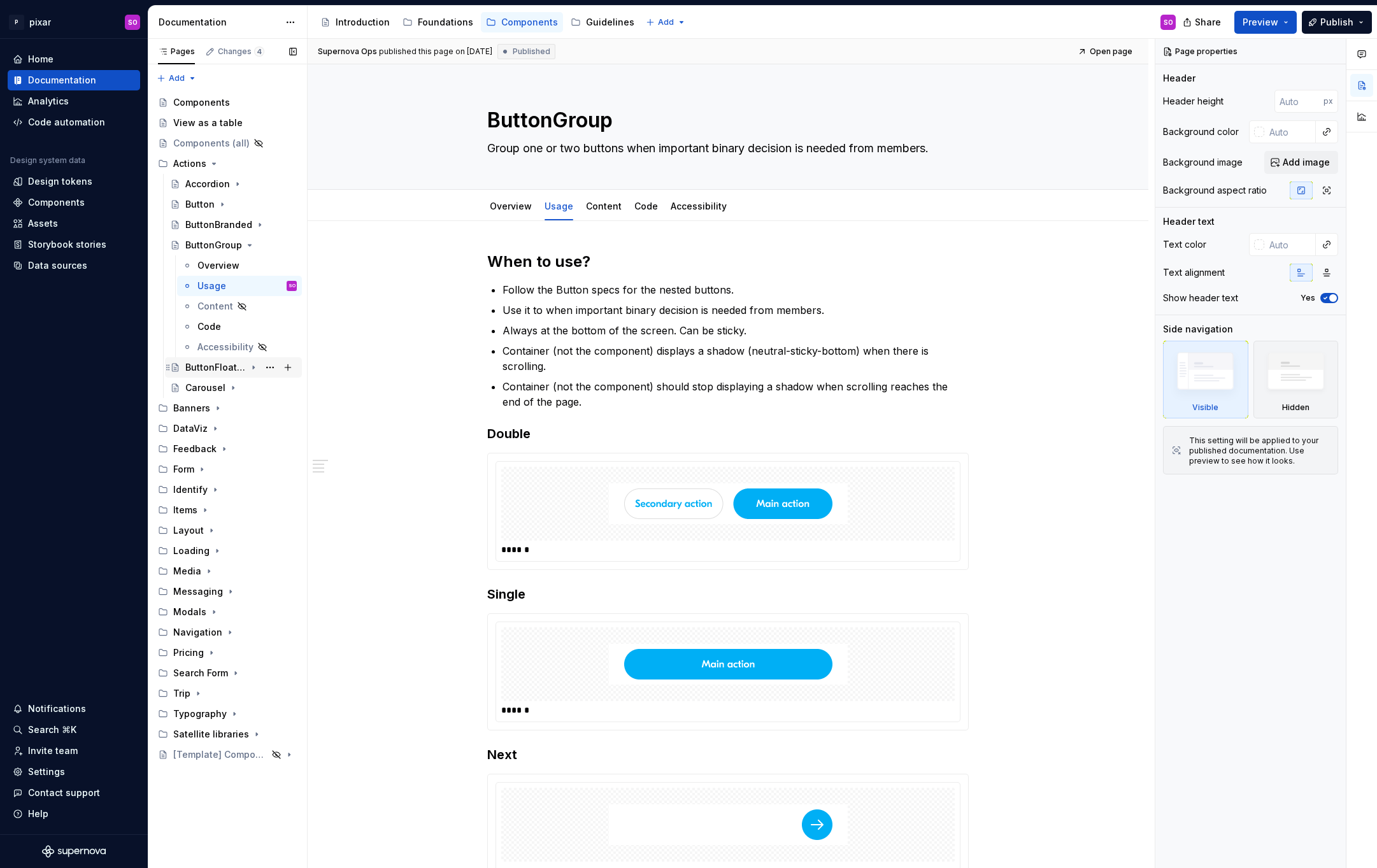
click at [211, 375] on div "ButtonFloating" at bounding box center [240, 367] width 112 height 18
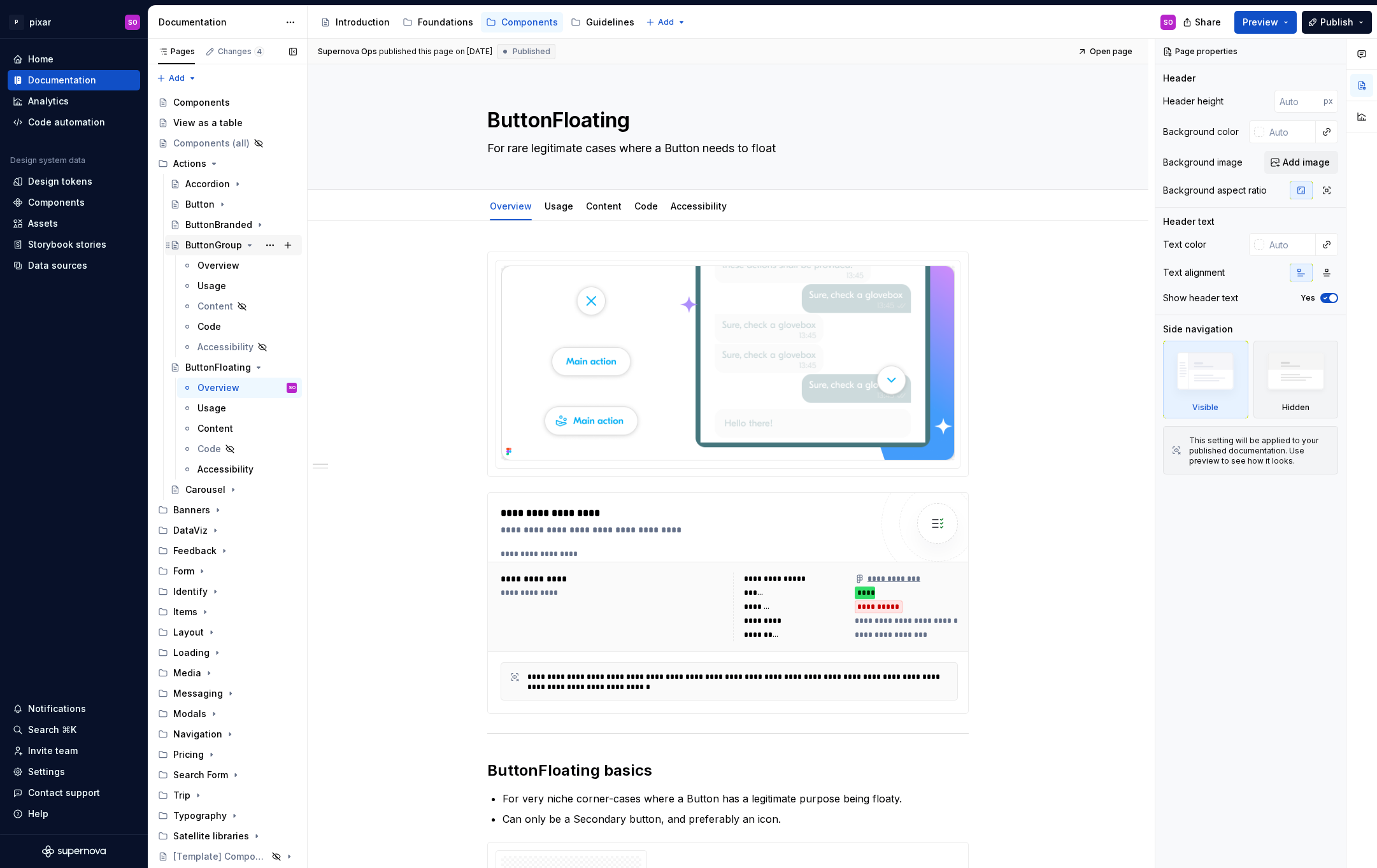
click at [249, 242] on icon "Page tree" at bounding box center [249, 245] width 10 height 10
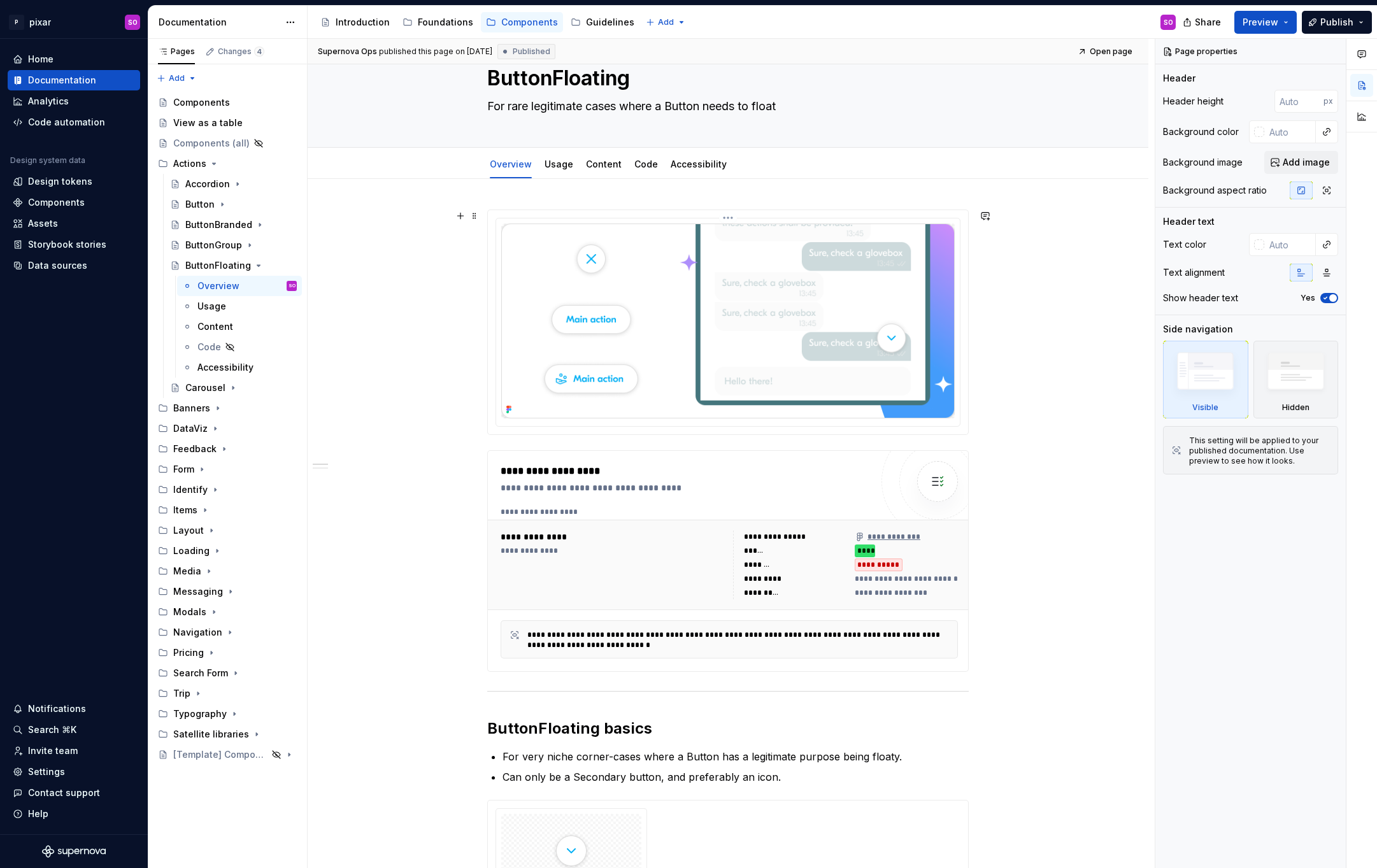
scroll to position [38, 0]
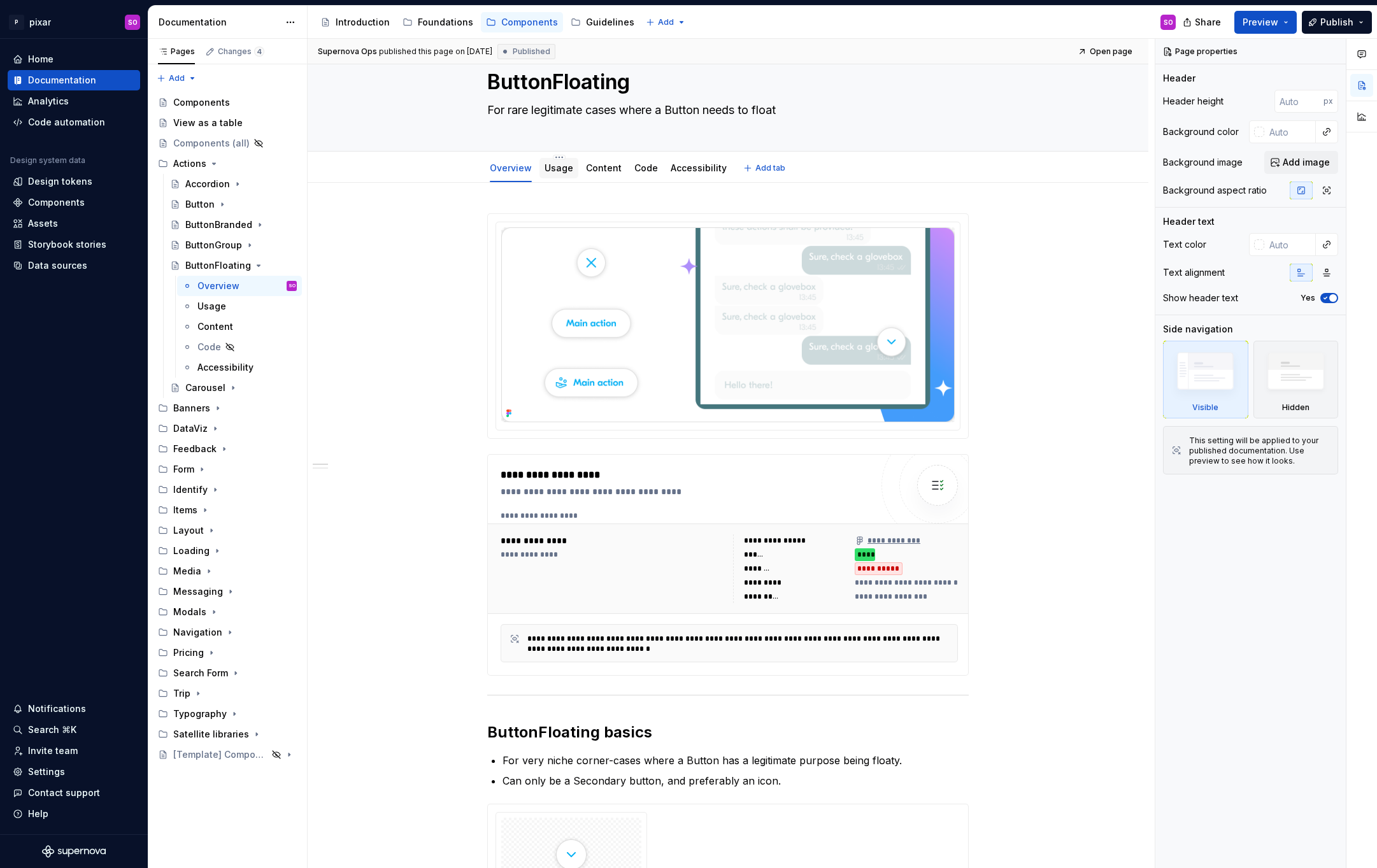
click at [564, 168] on link "Usage" at bounding box center [559, 168] width 29 height 11
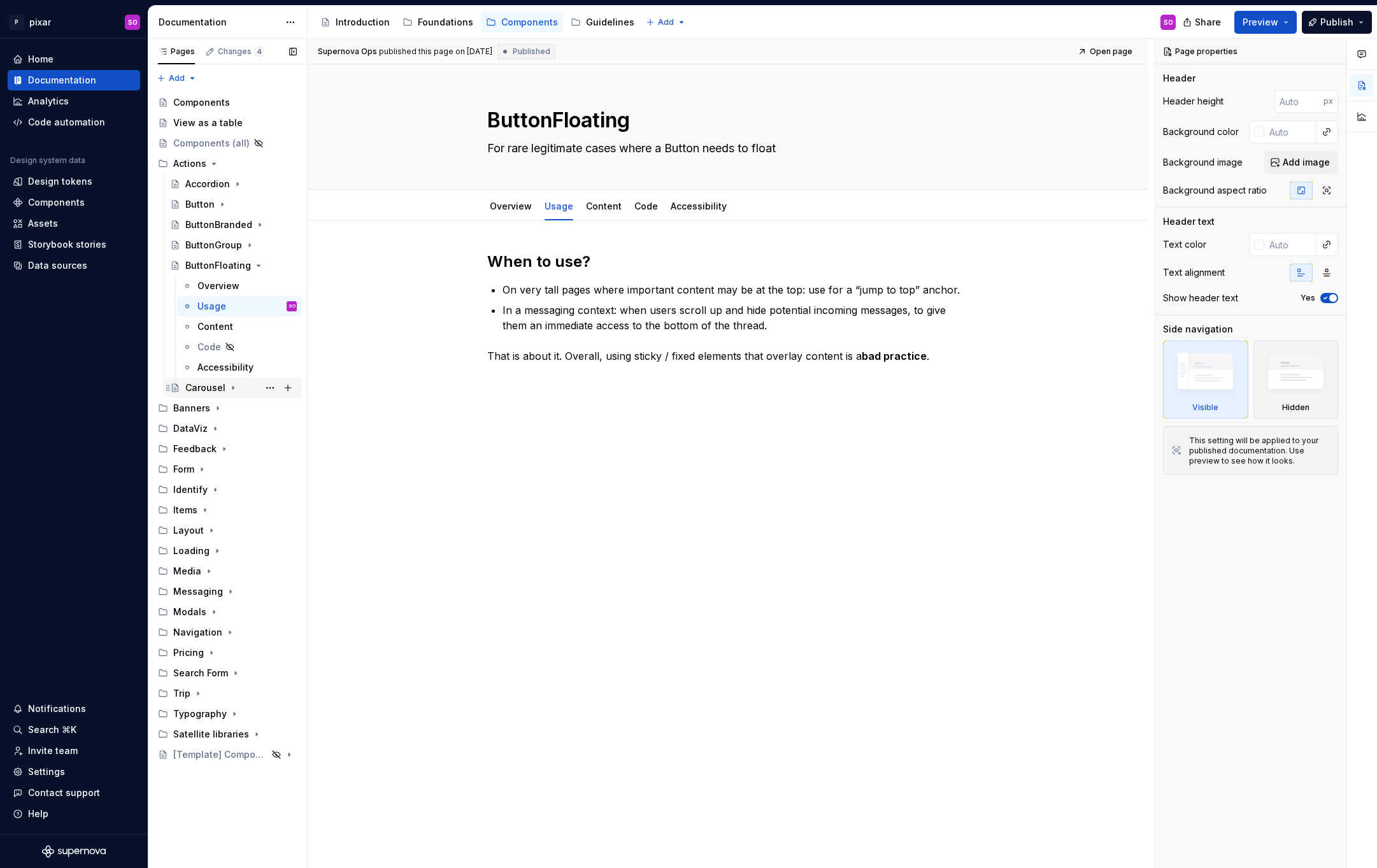
click at [215, 385] on div "Carousel" at bounding box center [205, 388] width 40 height 13
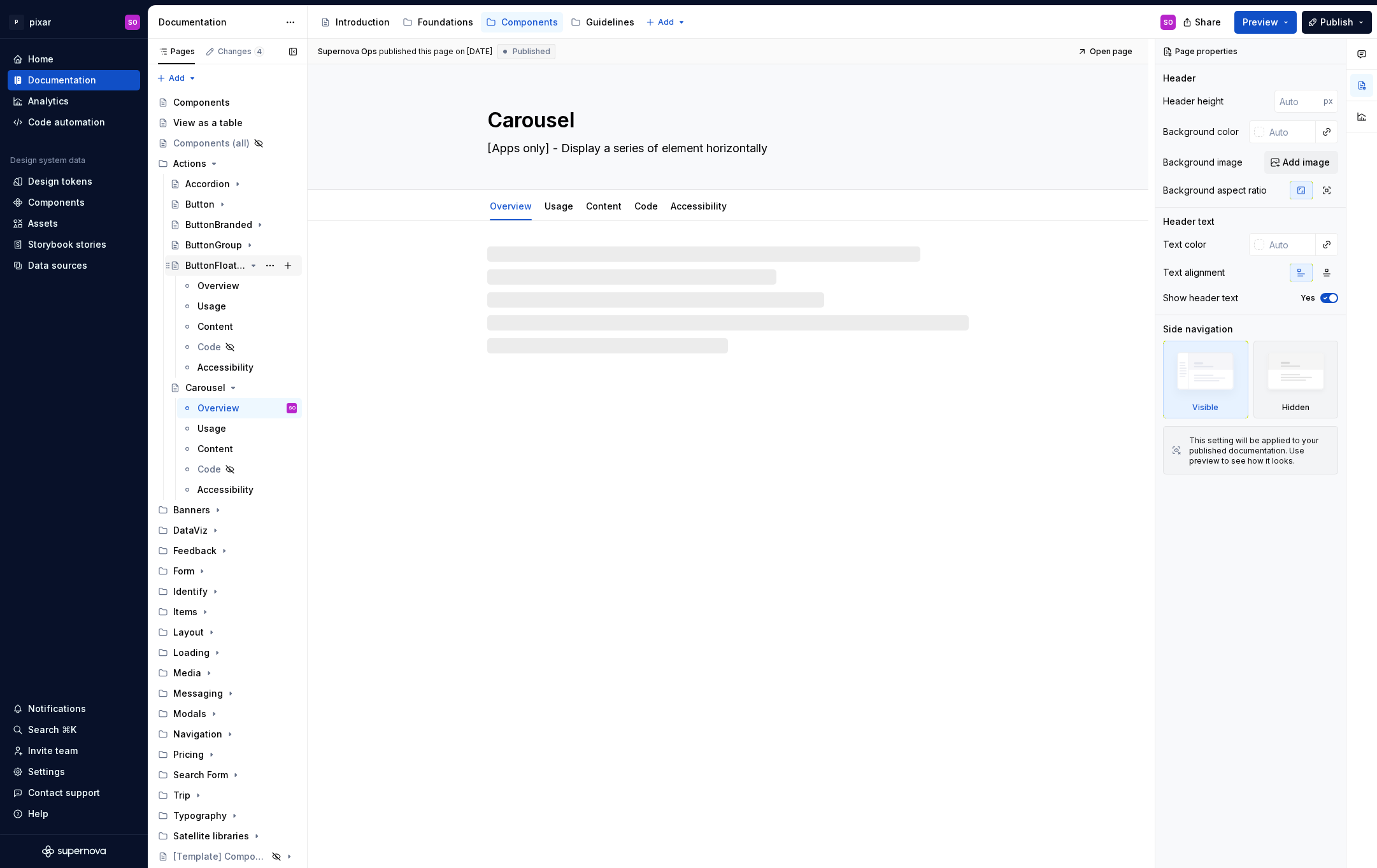
click at [248, 267] on div "ButtonFloating" at bounding box center [240, 266] width 112 height 18
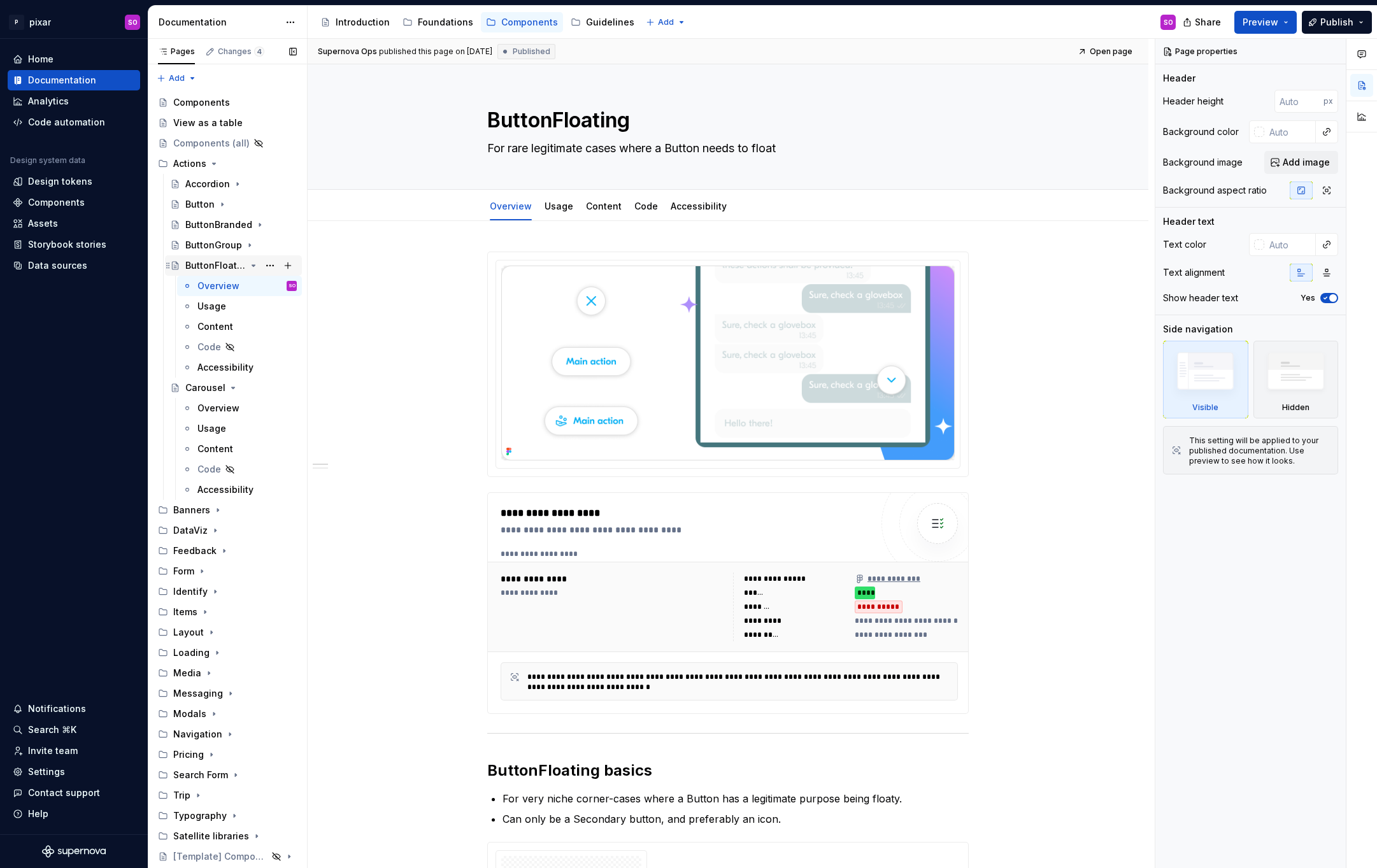
click at [254, 266] on icon "Page tree" at bounding box center [254, 265] width 4 height 1
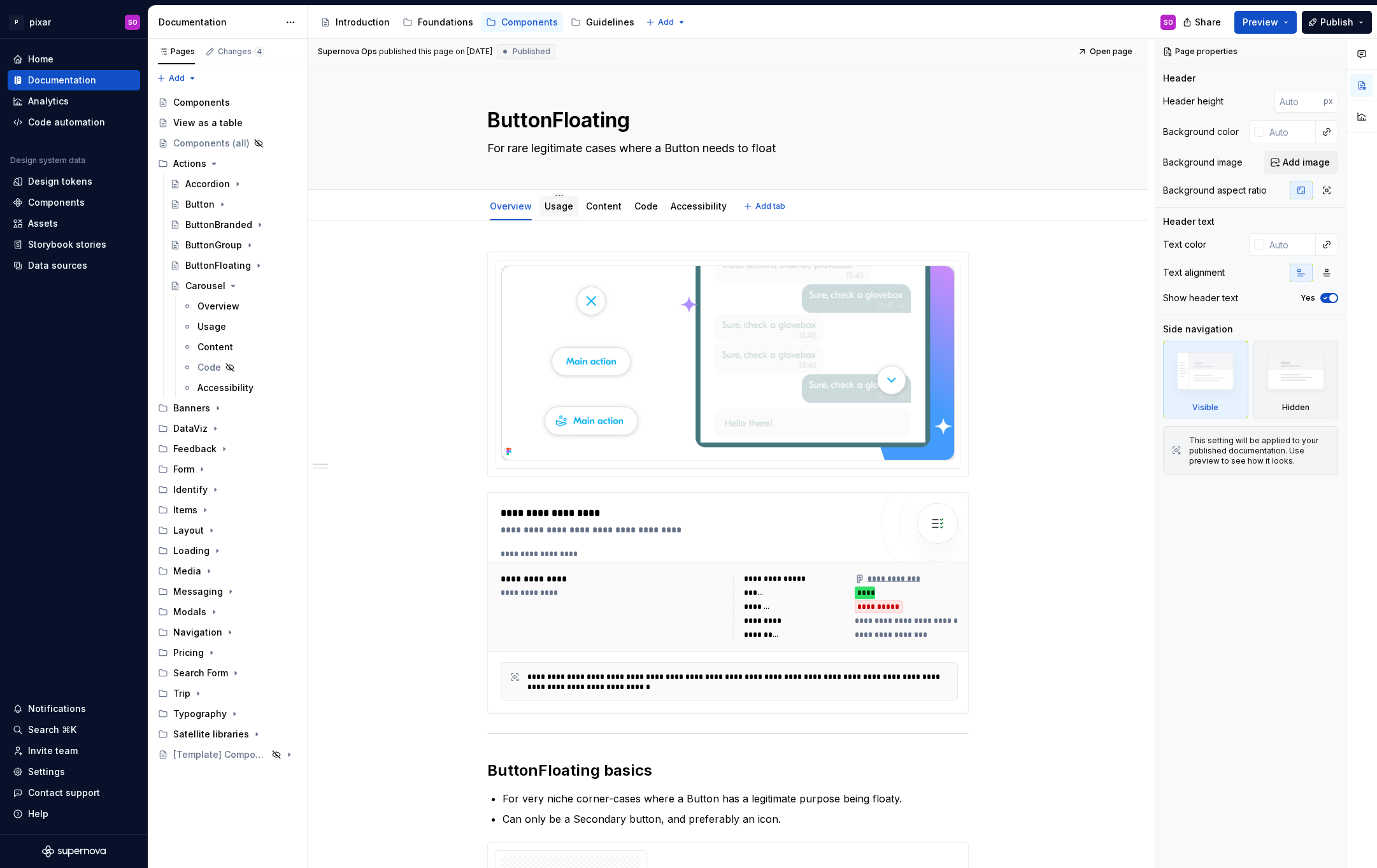
click at [563, 210] on link "Usage" at bounding box center [559, 206] width 29 height 11
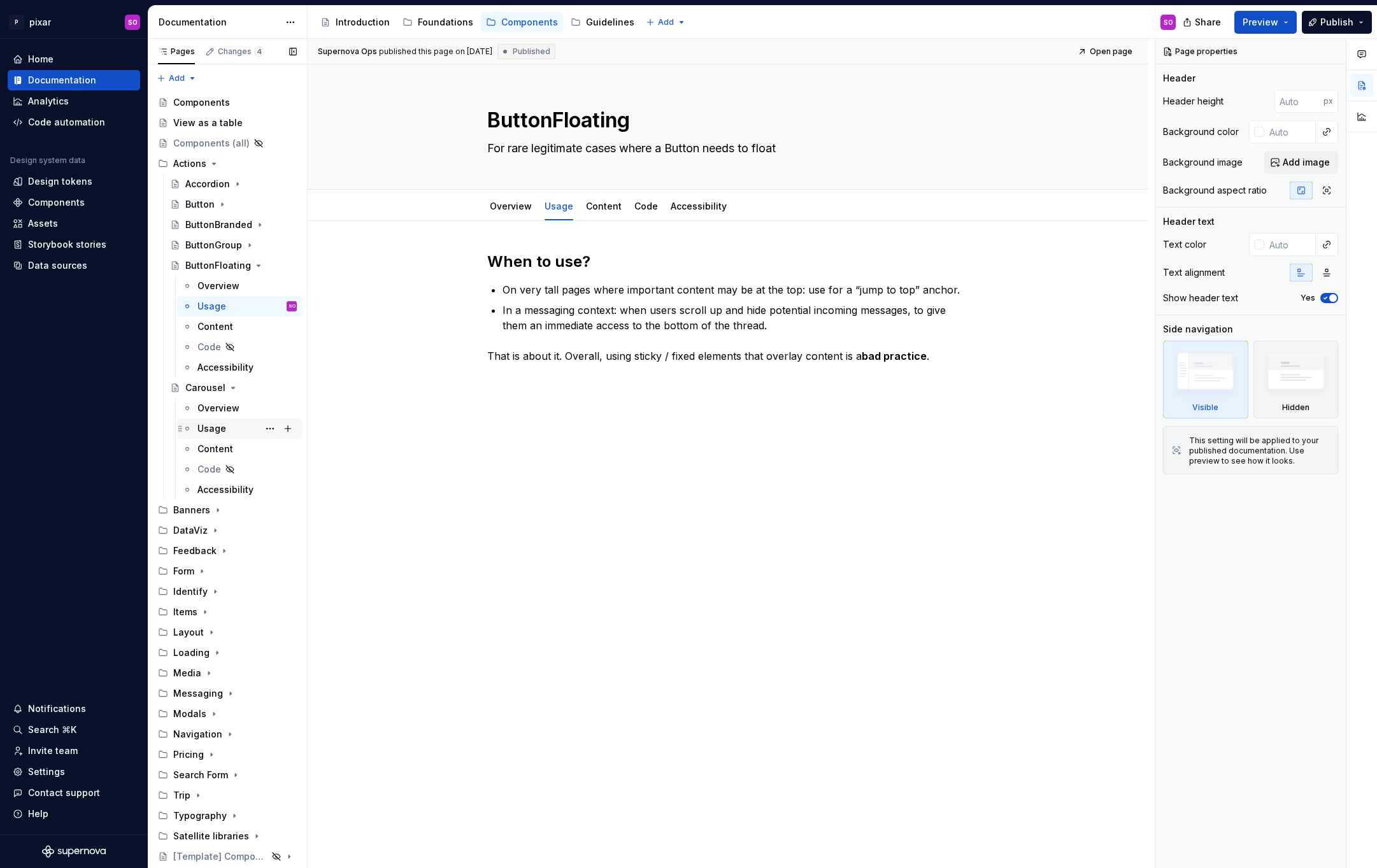
click at [221, 425] on div "Usage" at bounding box center [212, 429] width 29 height 13
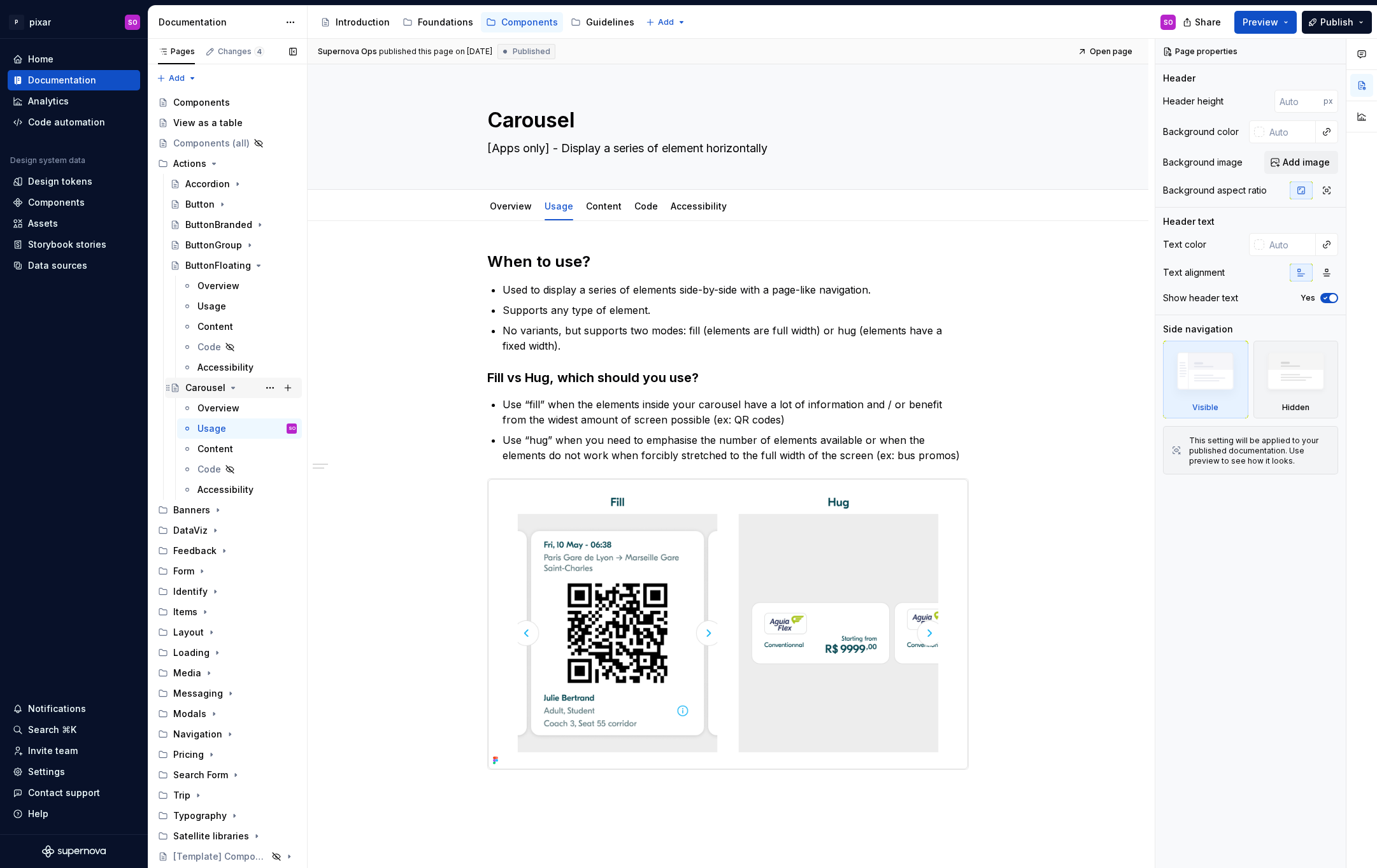
click at [230, 384] on icon "Page tree" at bounding box center [232, 387] width 10 height 10
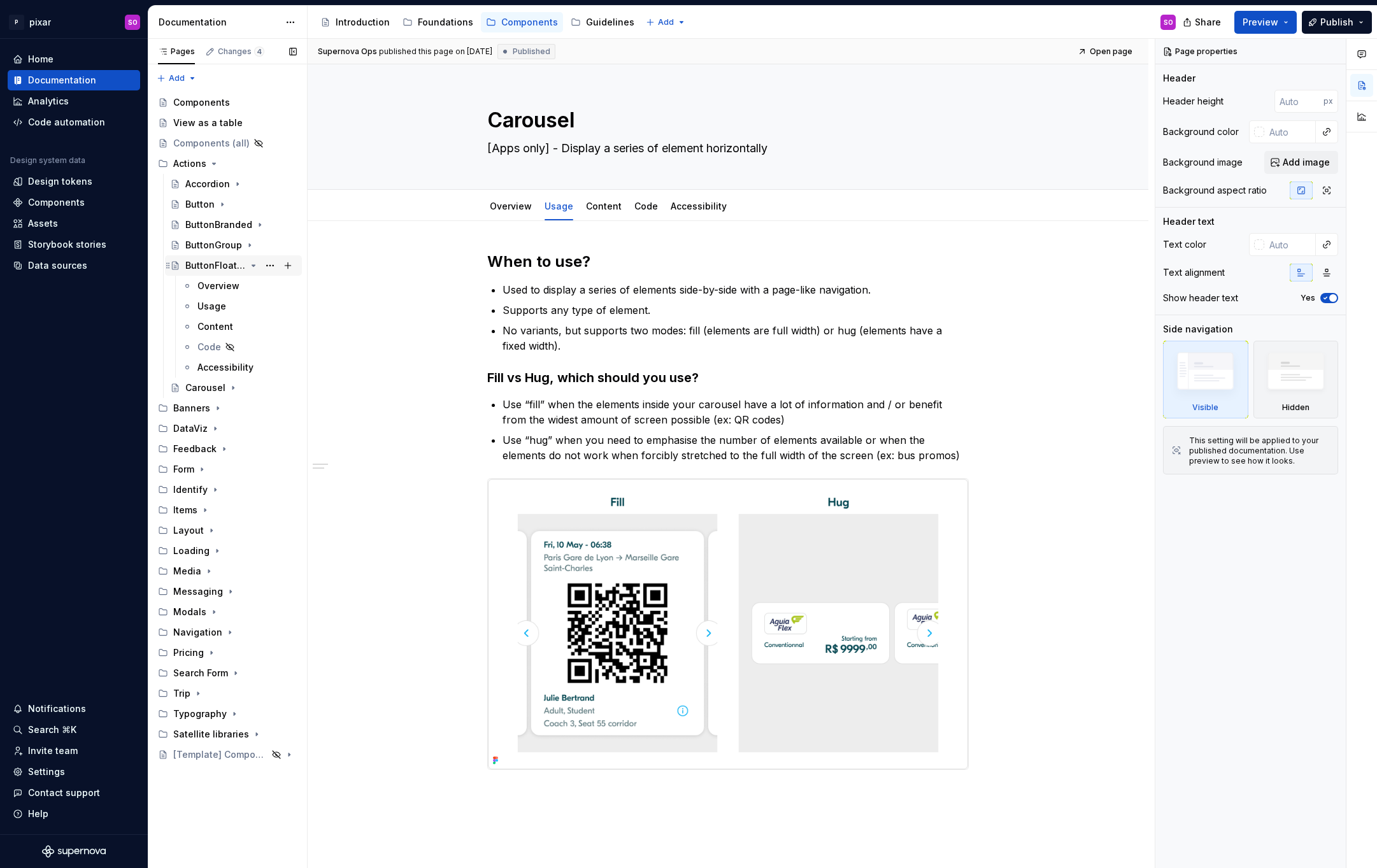
click at [252, 263] on icon "Page tree" at bounding box center [253, 265] width 10 height 10
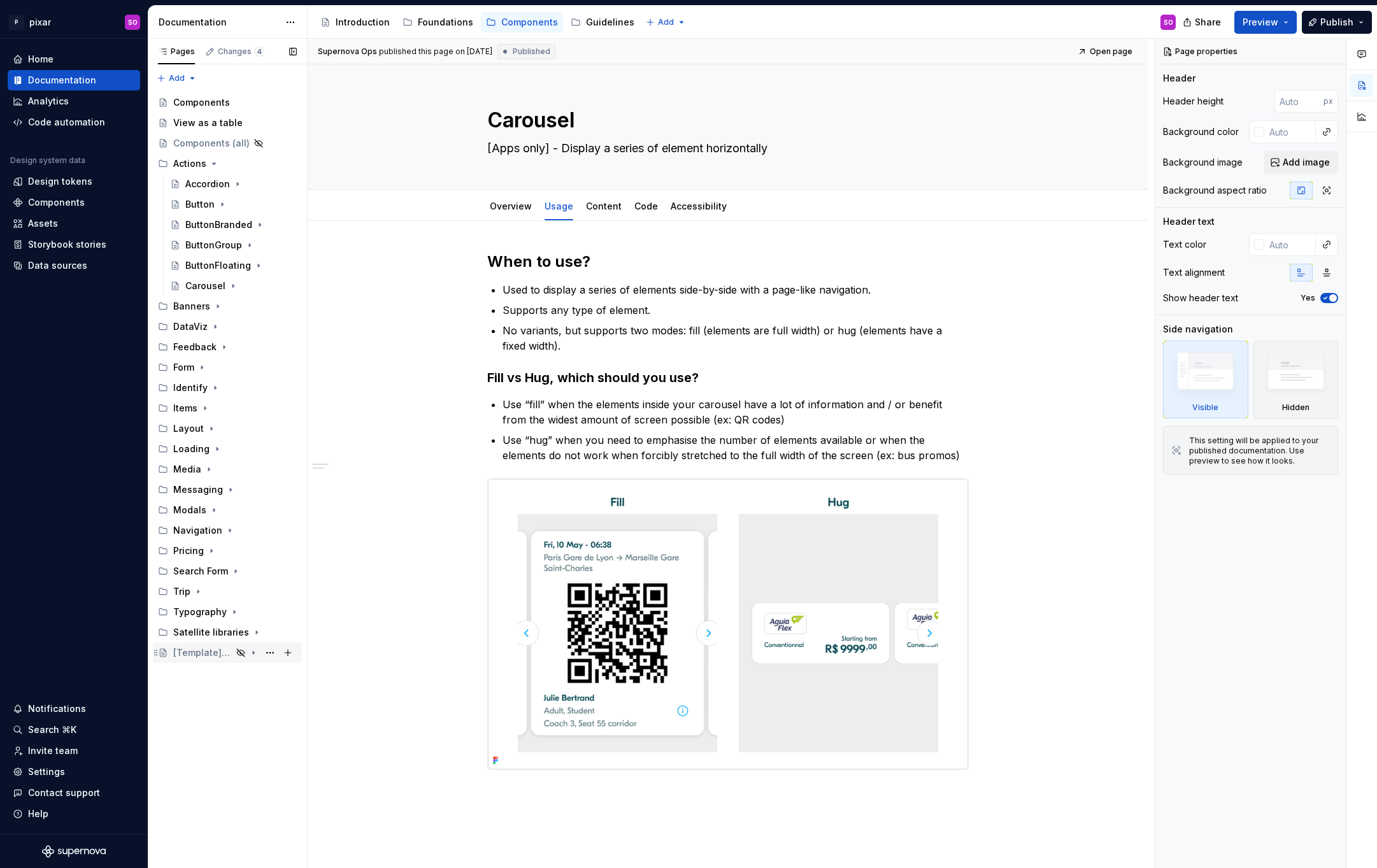
click at [217, 647] on div "[Template] Component" at bounding box center [202, 653] width 59 height 13
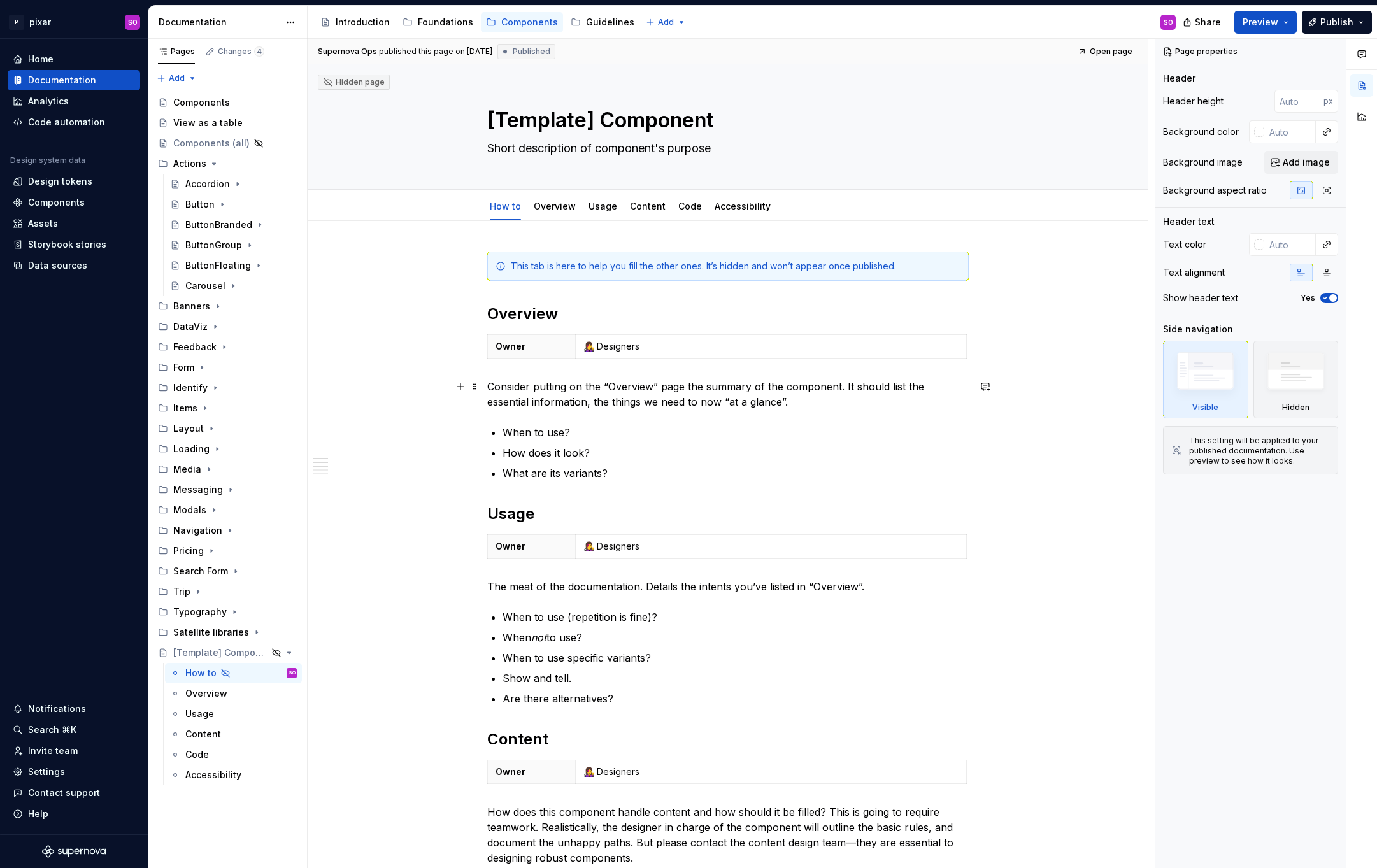
click at [834, 405] on p "Consider putting on the “Overview” page the summary of the component. It should…" at bounding box center [728, 395] width 482 height 31
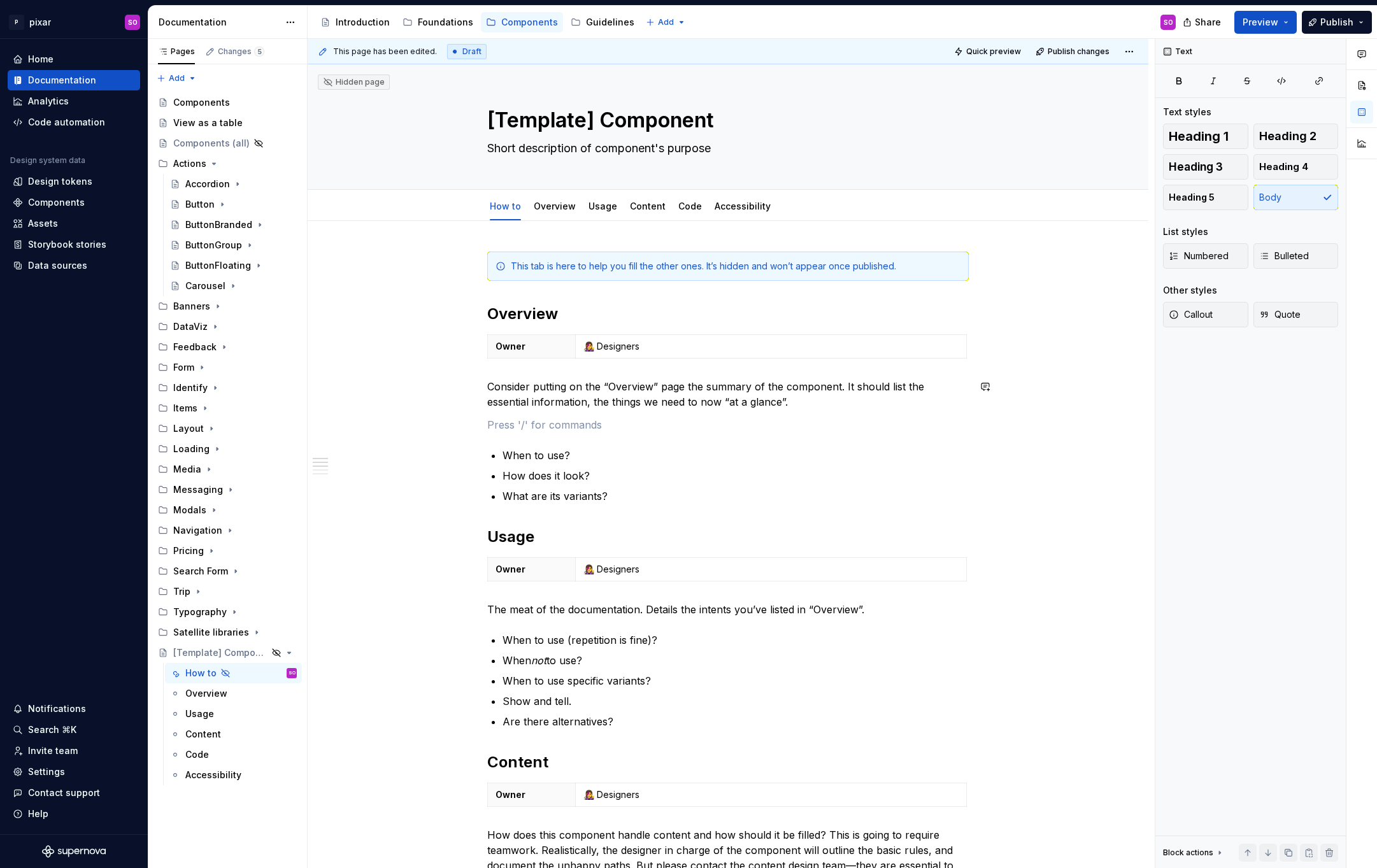
type textarea "*"
click at [82, 202] on div "Components" at bounding box center [56, 202] width 56 height 13
click at [732, 424] on p "You will need to create a Component to attach to the “Component Checklist” bloc…" at bounding box center [728, 424] width 482 height 15
click at [573, 417] on p "You will need to create a Component to attach to the “Component Checklist” bloc…" at bounding box center [728, 424] width 482 height 15
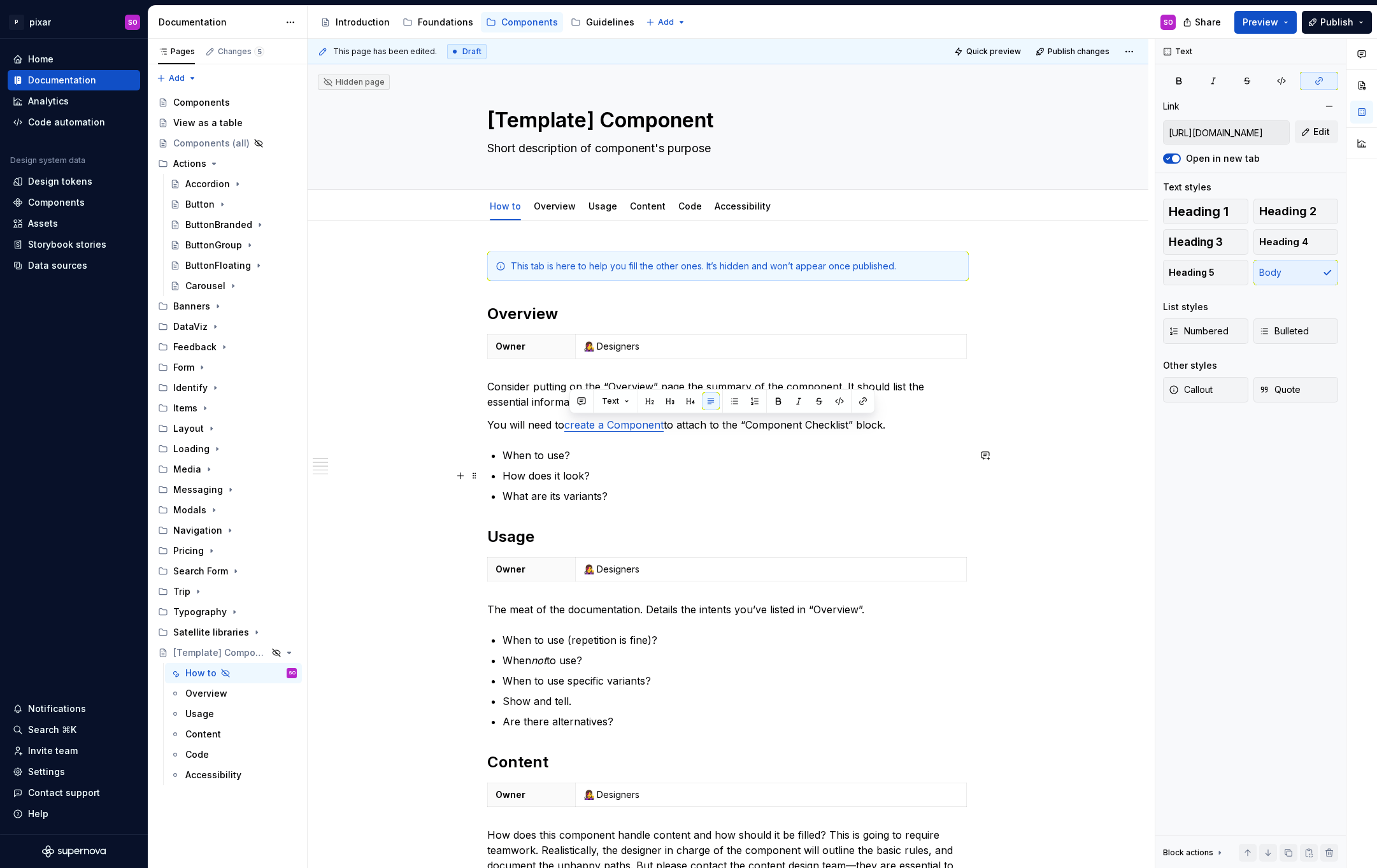
click at [780, 472] on p "How does it look?" at bounding box center [736, 475] width 466 height 15
click at [636, 428] on link "create a Component" at bounding box center [614, 424] width 100 height 13
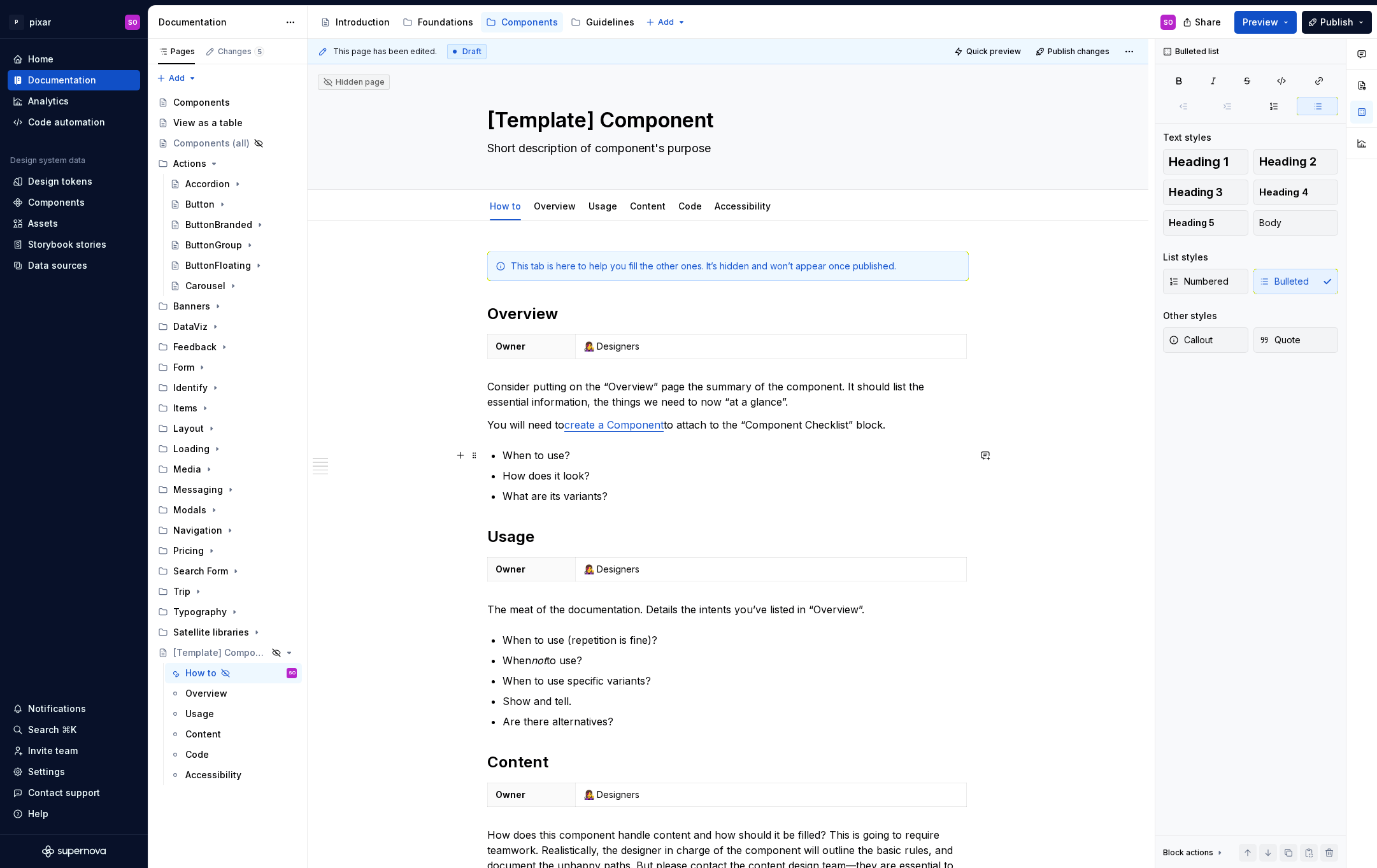
click at [776, 451] on p "When to use?" at bounding box center [736, 455] width 466 height 15
click at [562, 215] on div "Overview" at bounding box center [555, 206] width 53 height 20
click at [552, 210] on link "Overview" at bounding box center [554, 206] width 42 height 11
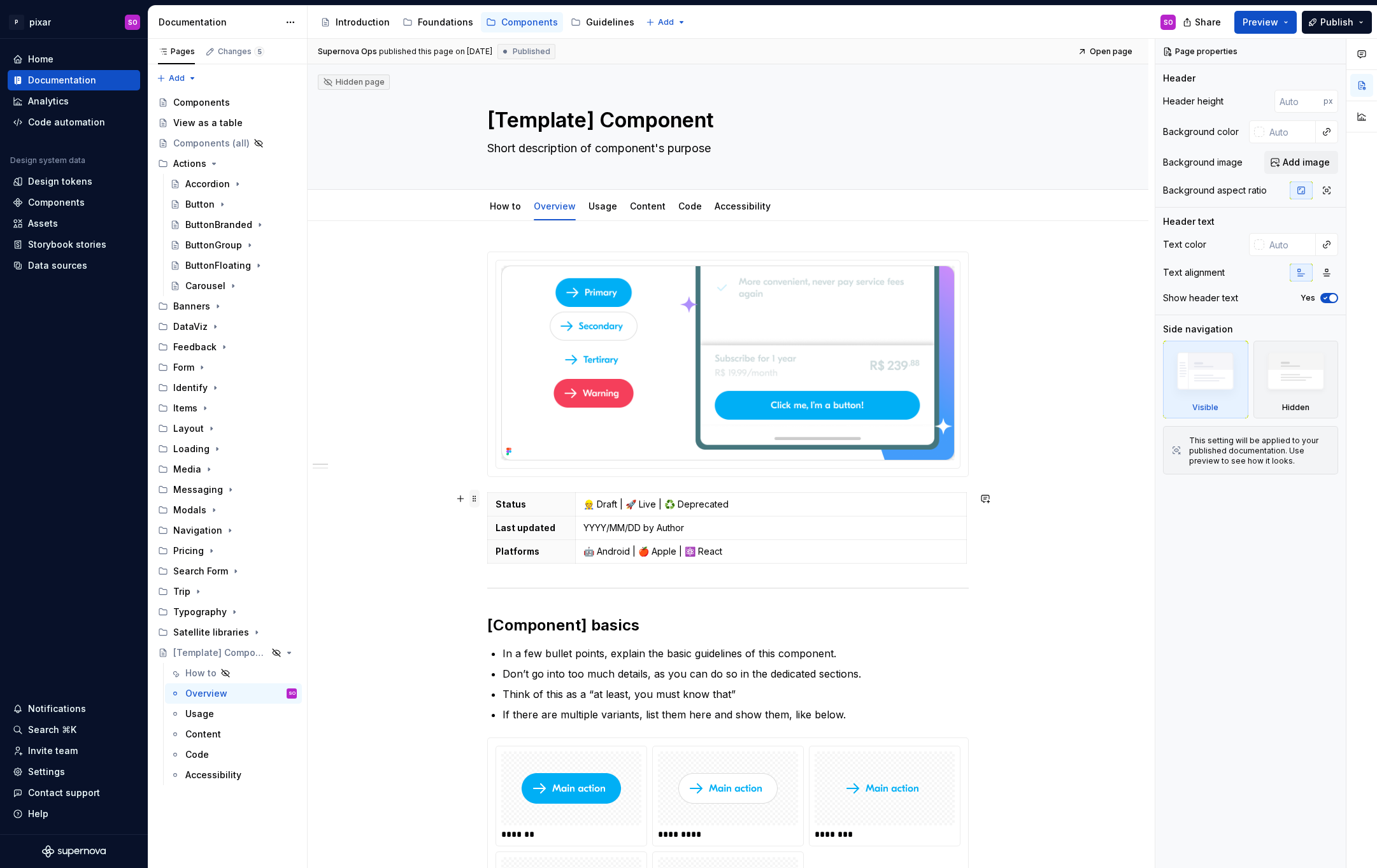
click at [479, 497] on span at bounding box center [474, 499] width 10 height 18
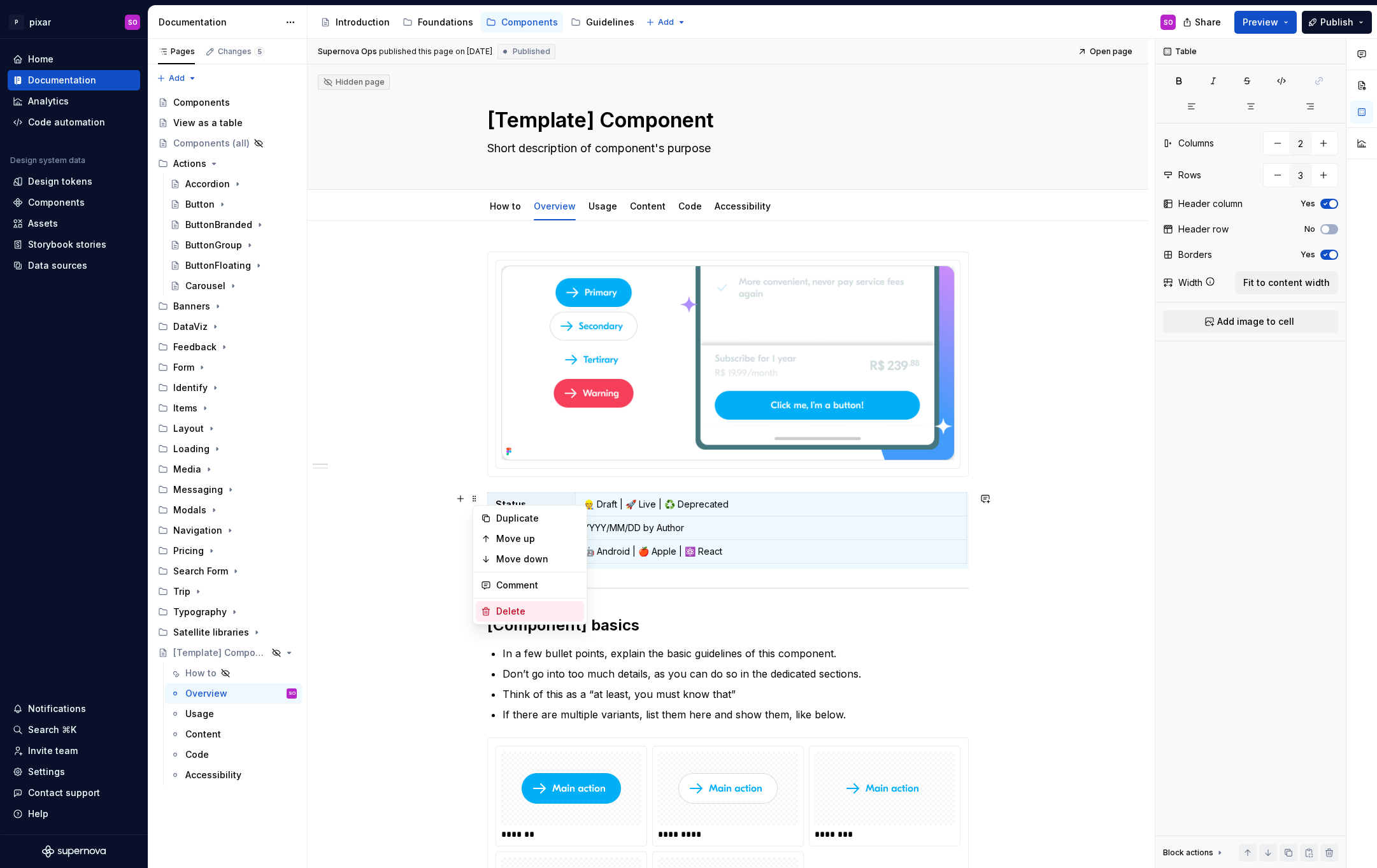
click at [521, 610] on div "Delete" at bounding box center [537, 611] width 83 height 13
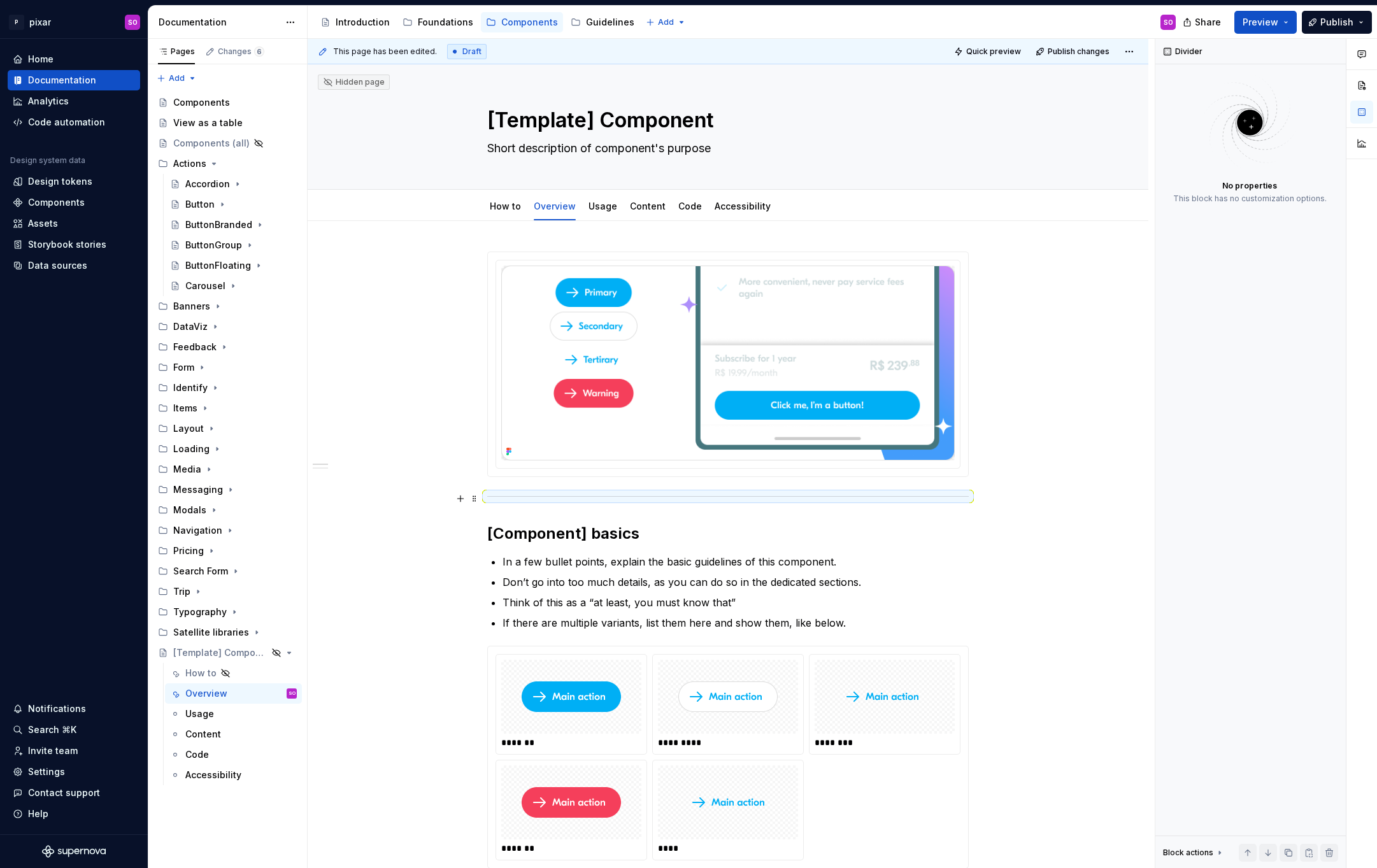
type textarea "*"
click at [520, 483] on div "[Component] basics In a few bullet points, explain the basic guidelines of this…" at bounding box center [728, 594] width 482 height 686
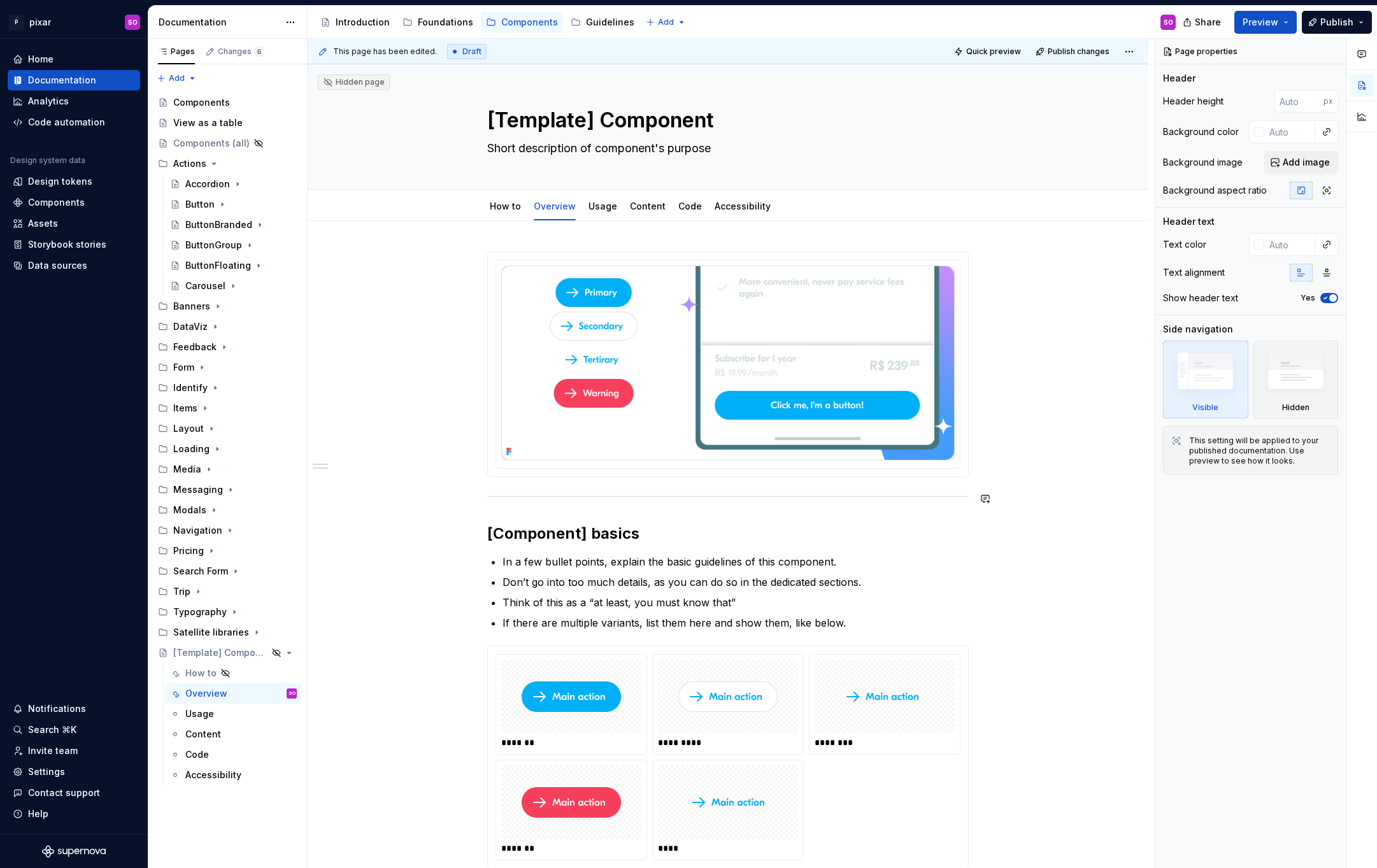
scroll to position [72, 0]
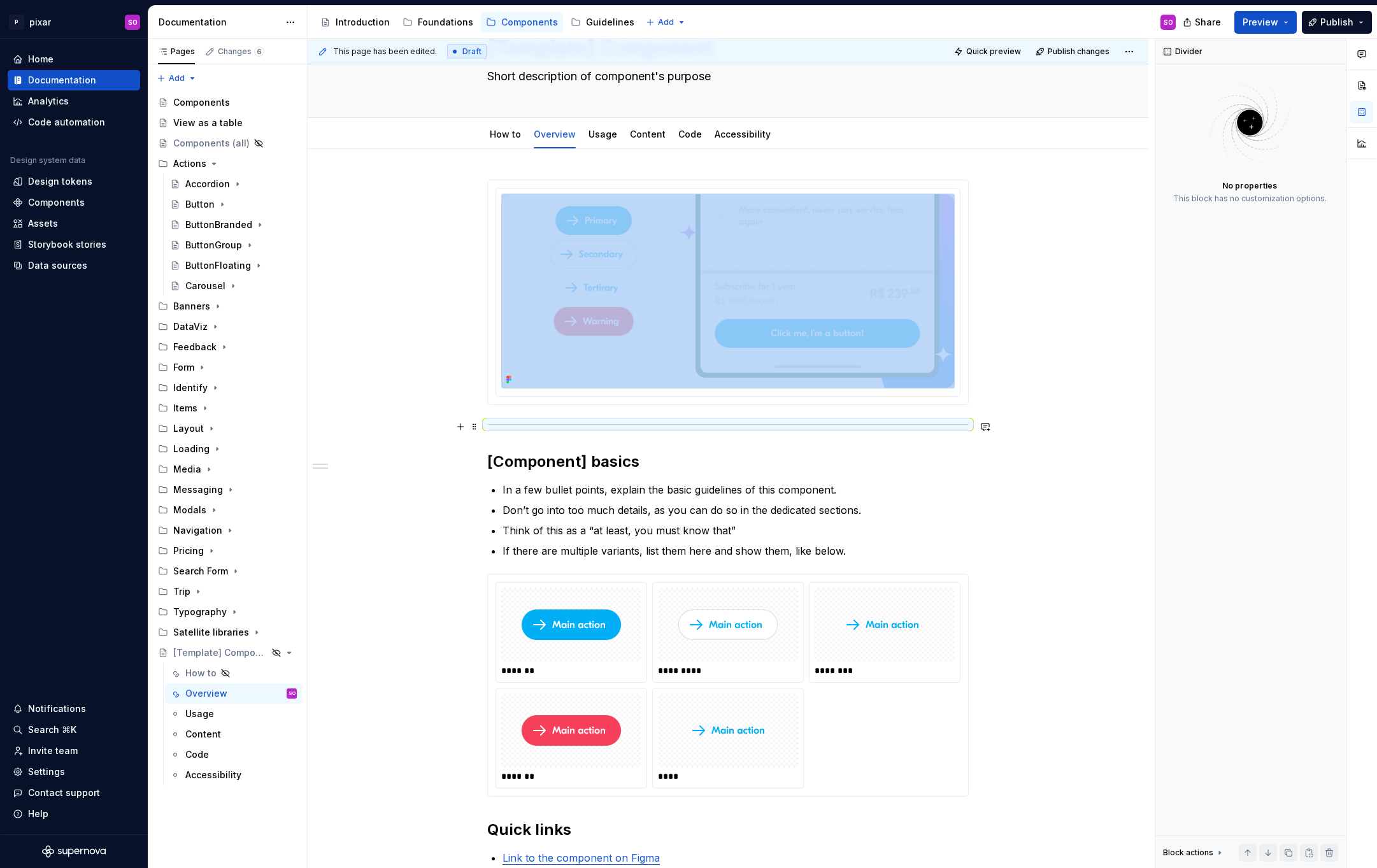
click at [491, 424] on hr at bounding box center [728, 424] width 482 height 1
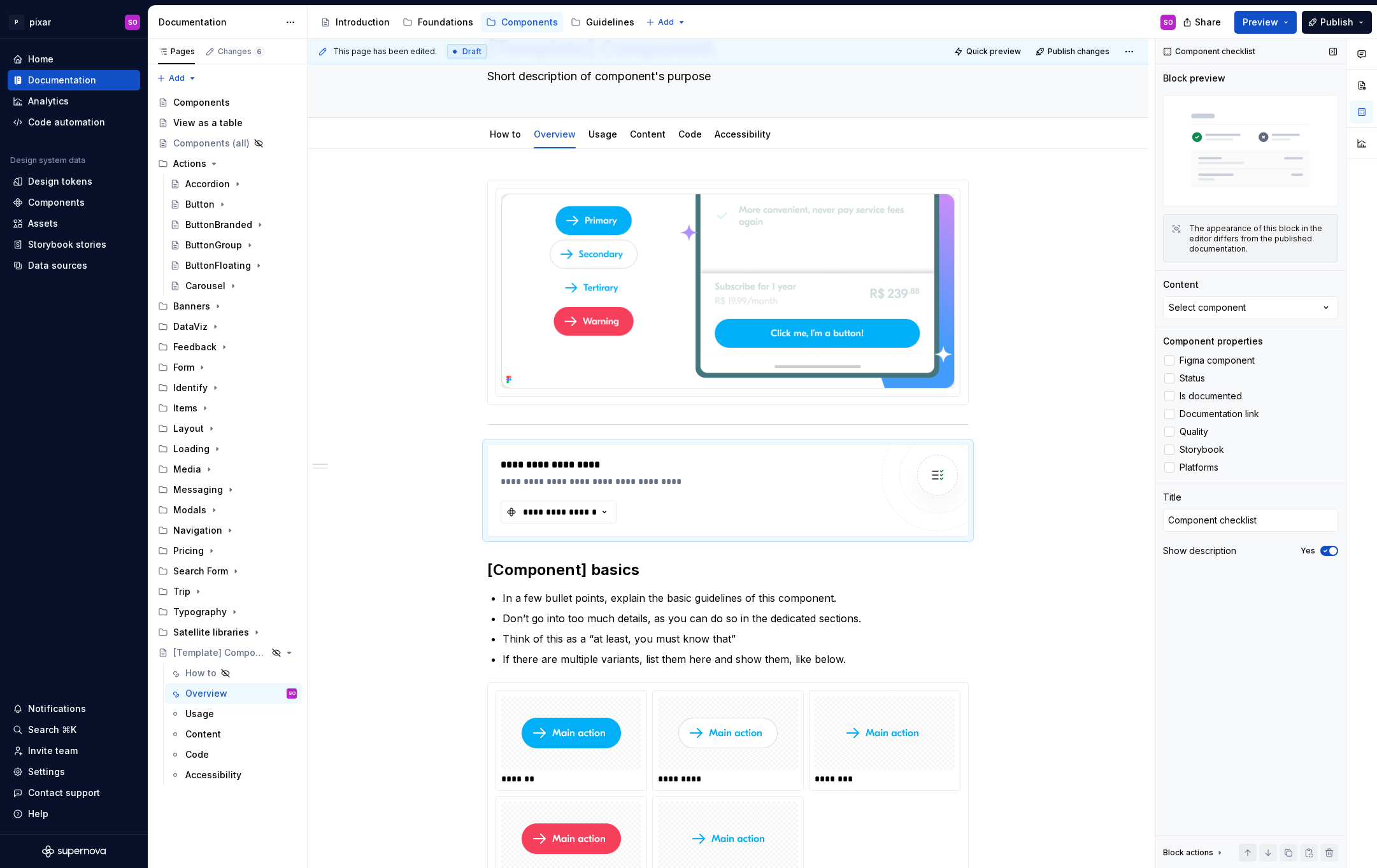
click at [1249, 848] on button "button" at bounding box center [1248, 853] width 18 height 18
click at [1070, 563] on div "**********" at bounding box center [728, 698] width 841 height 1100
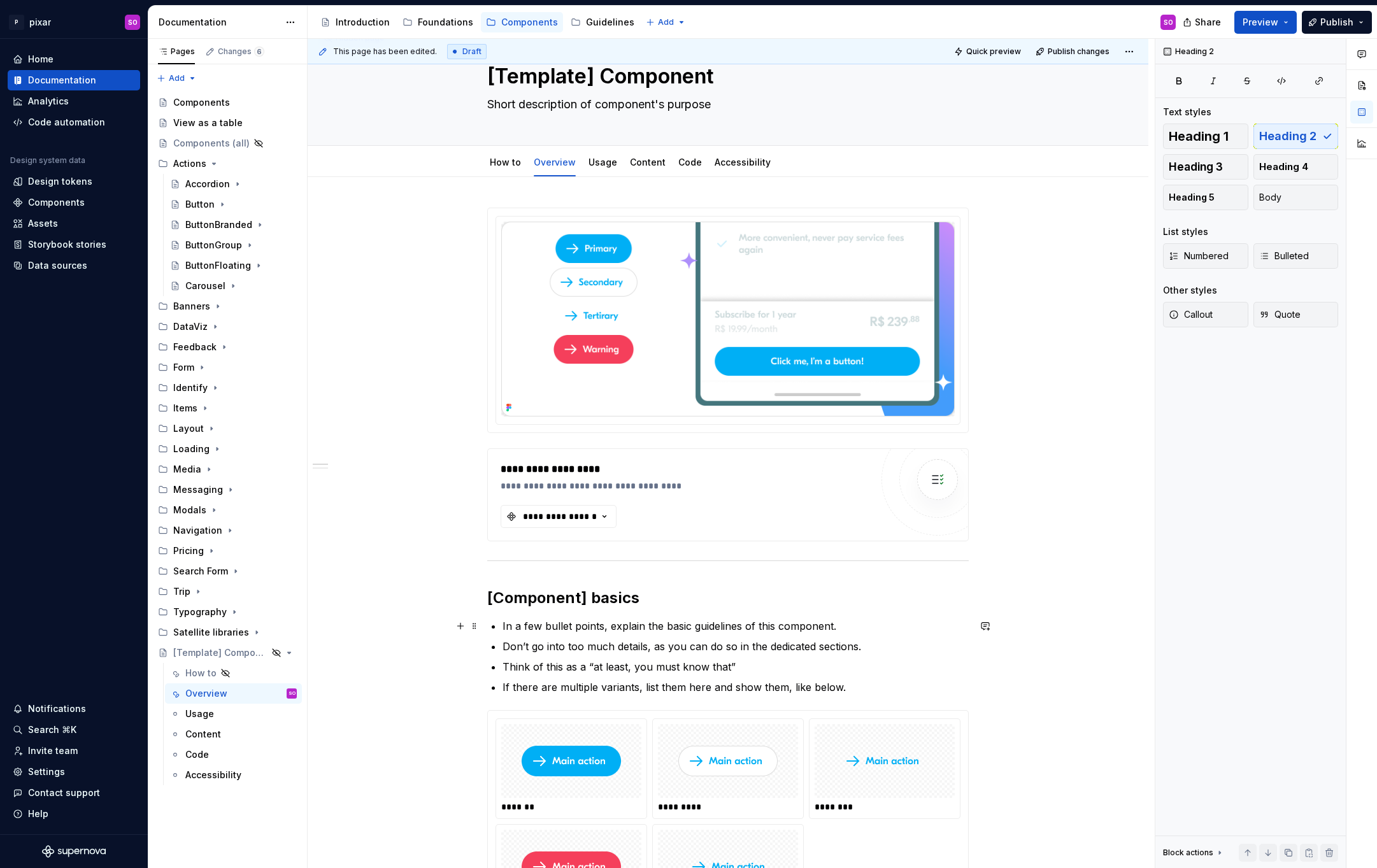
scroll to position [0, 0]
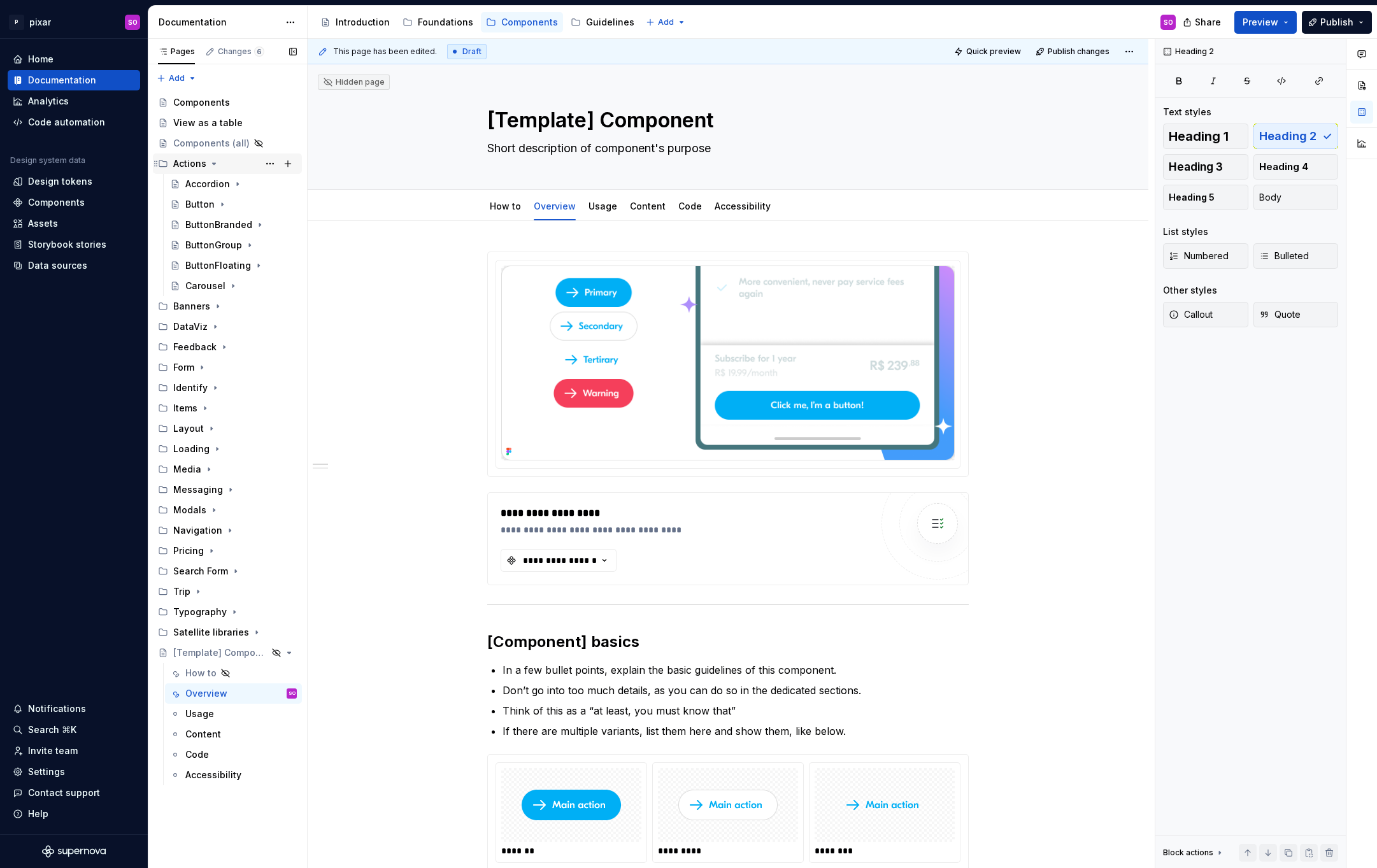
click at [213, 157] on div "Actions" at bounding box center [235, 164] width 123 height 18
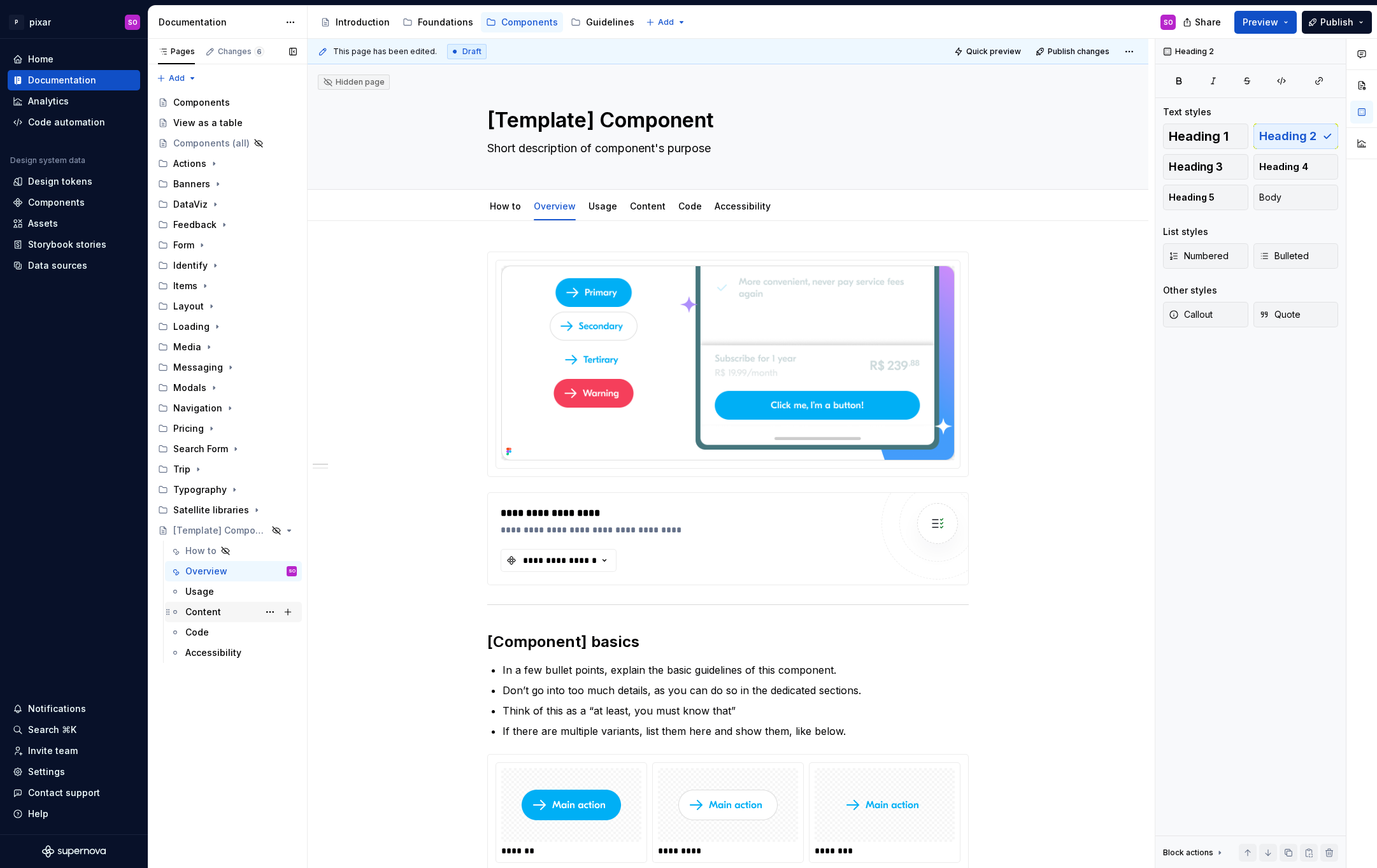
type textarea "*"
